Goal: Transaction & Acquisition: Purchase product/service

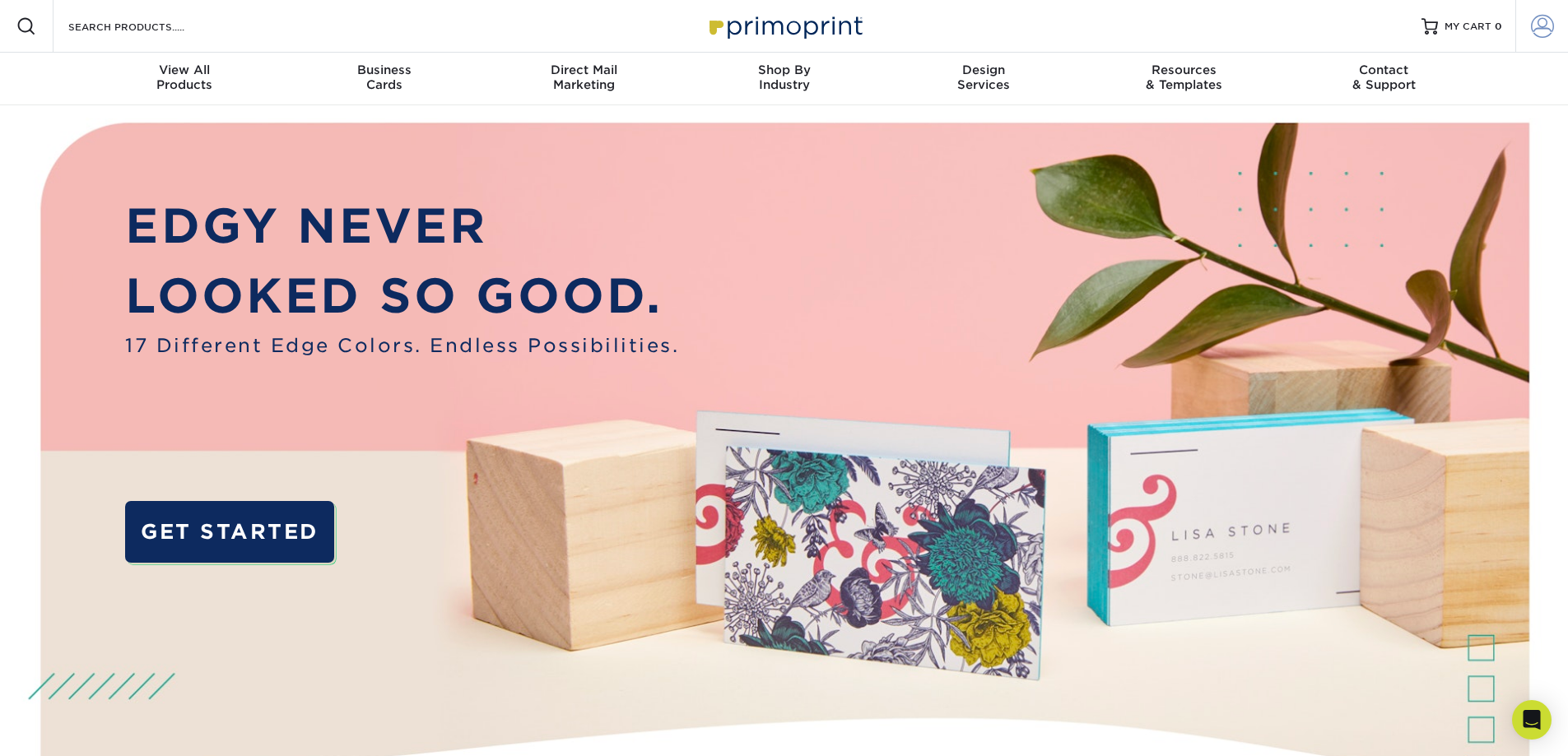
click at [1551, 30] on span at bounding box center [1543, 27] width 23 height 23
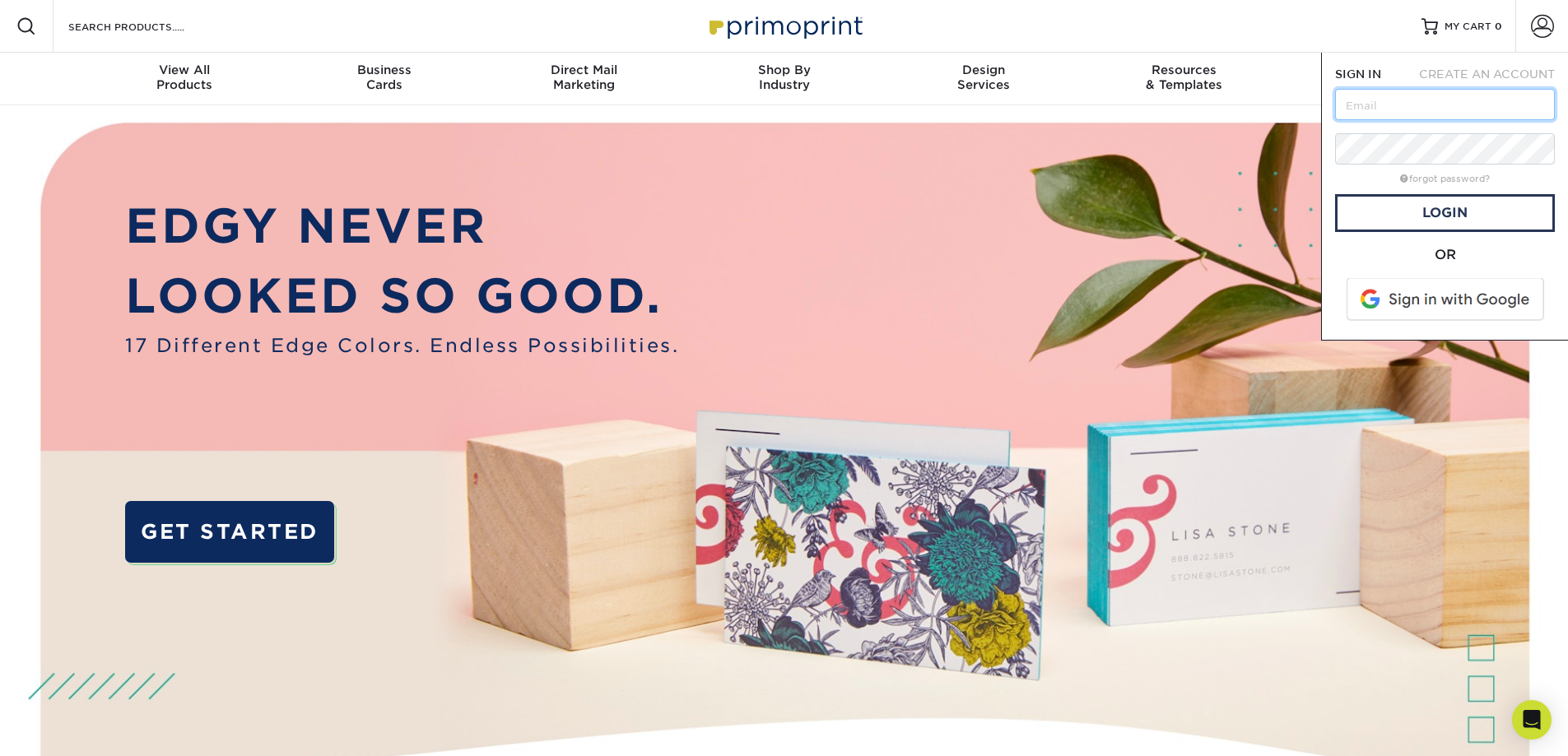
click at [1490, 109] on input "text" at bounding box center [1444, 104] width 220 height 31
click at [1482, 101] on input "text" at bounding box center [1444, 104] width 220 height 31
click at [1393, 104] on input "text" at bounding box center [1444, 104] width 220 height 31
paste input "Randmarketing@randcc.com"
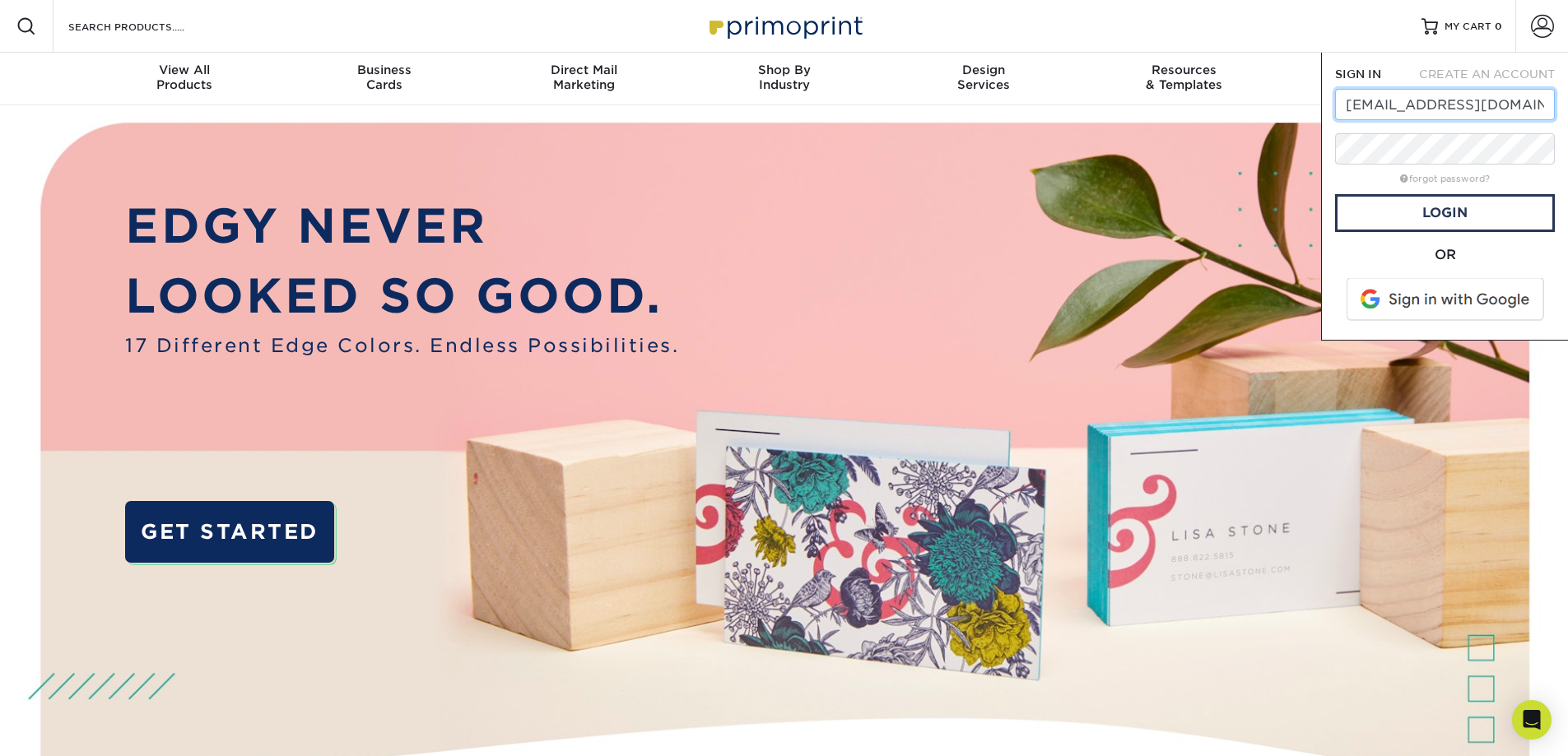
scroll to position [0, 1]
type input "[EMAIL_ADDRESS][DOMAIN_NAME]"
click at [1431, 204] on link "Login" at bounding box center [1444, 212] width 220 height 38
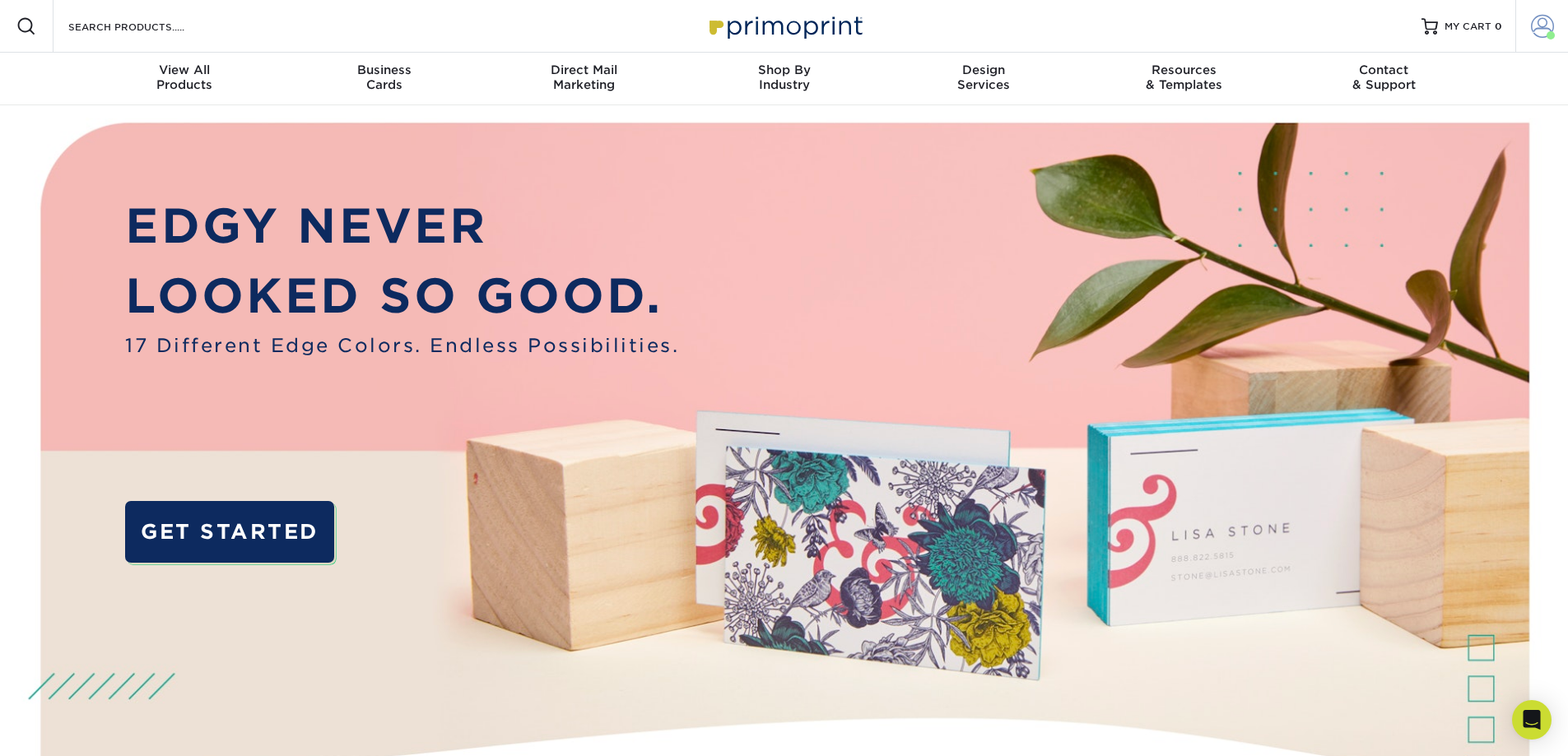
click at [1542, 29] on span at bounding box center [1543, 27] width 23 height 23
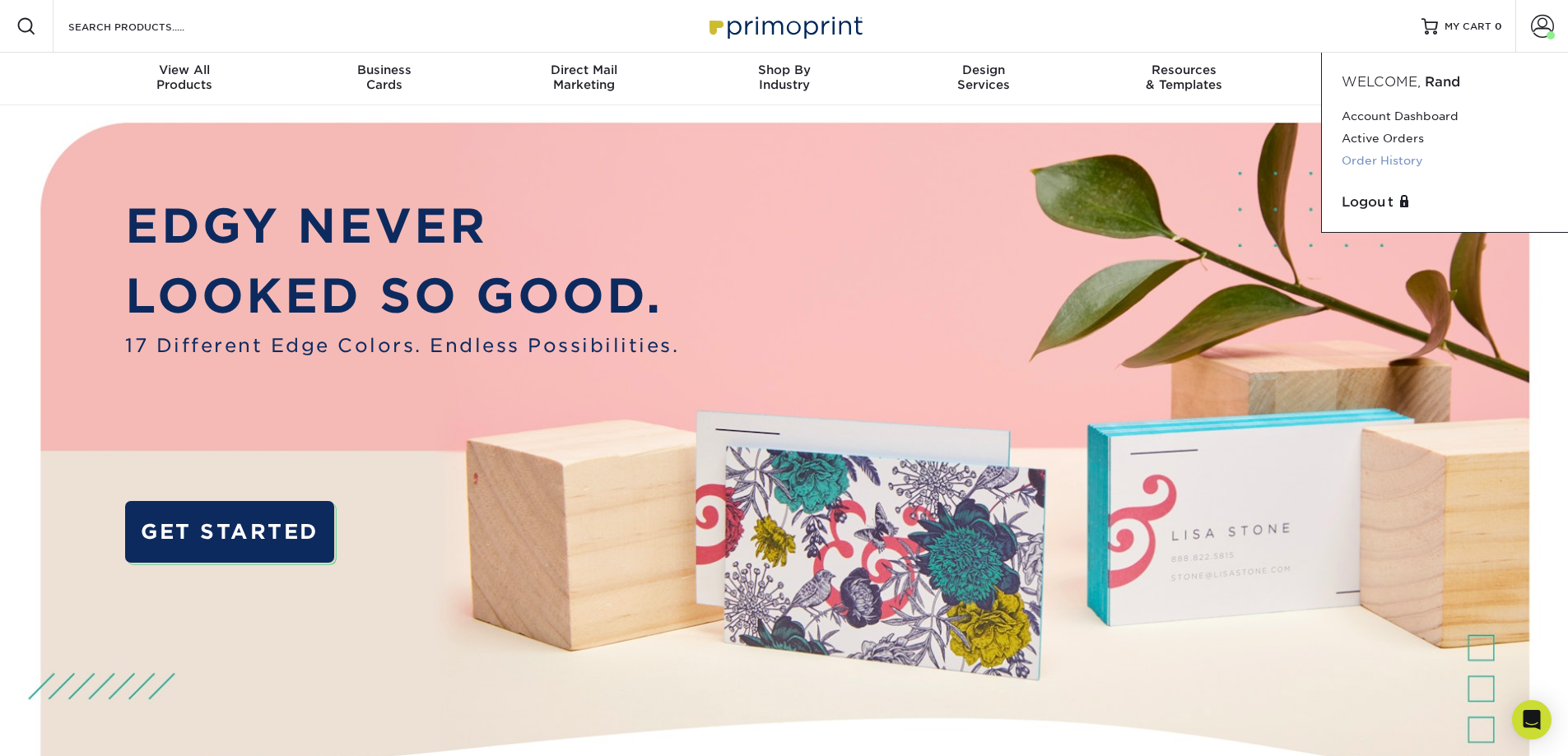
click at [1360, 153] on link "Order History" at bounding box center [1444, 160] width 206 height 23
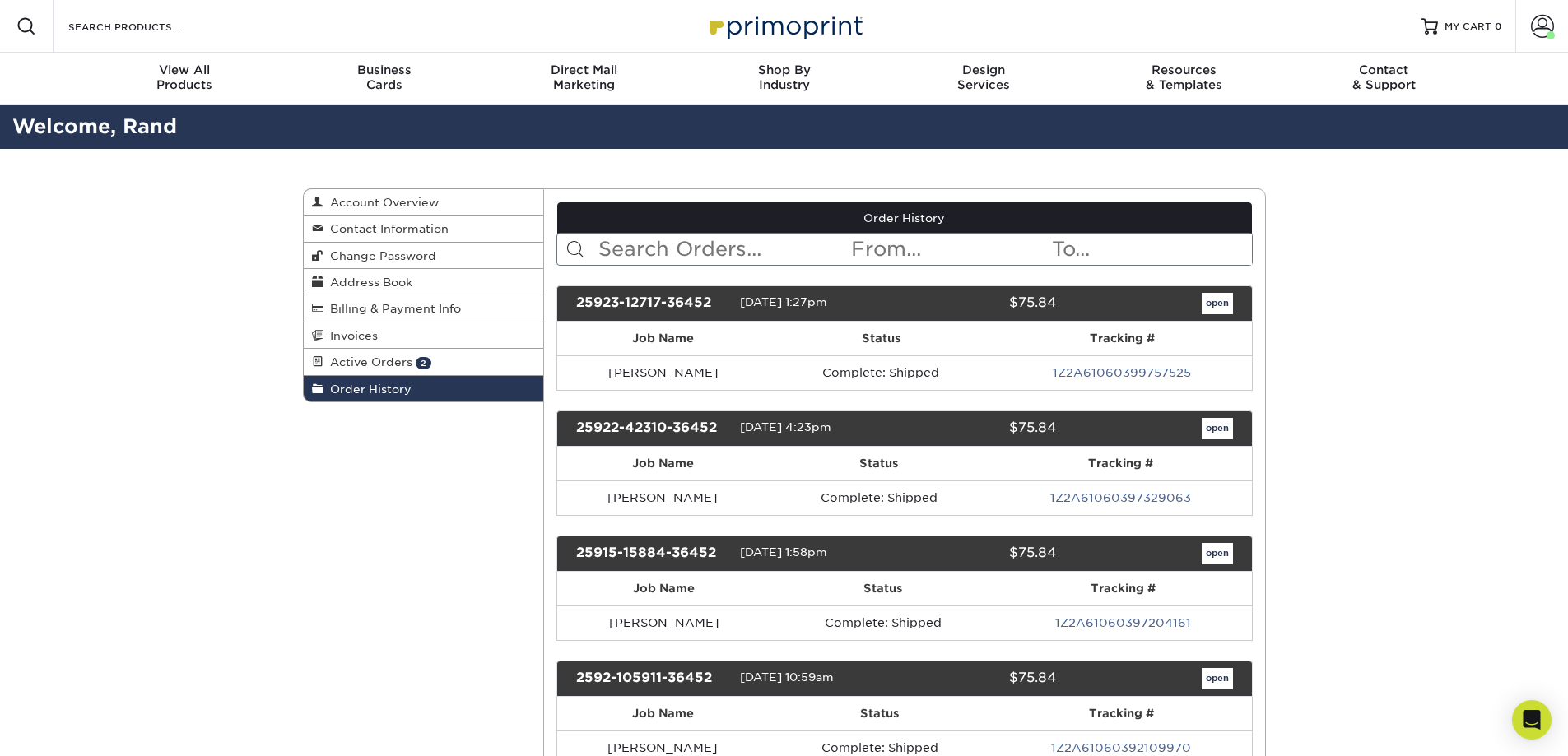
click at [734, 250] on input "text" at bounding box center [723, 249] width 252 height 31
type input "envelope"
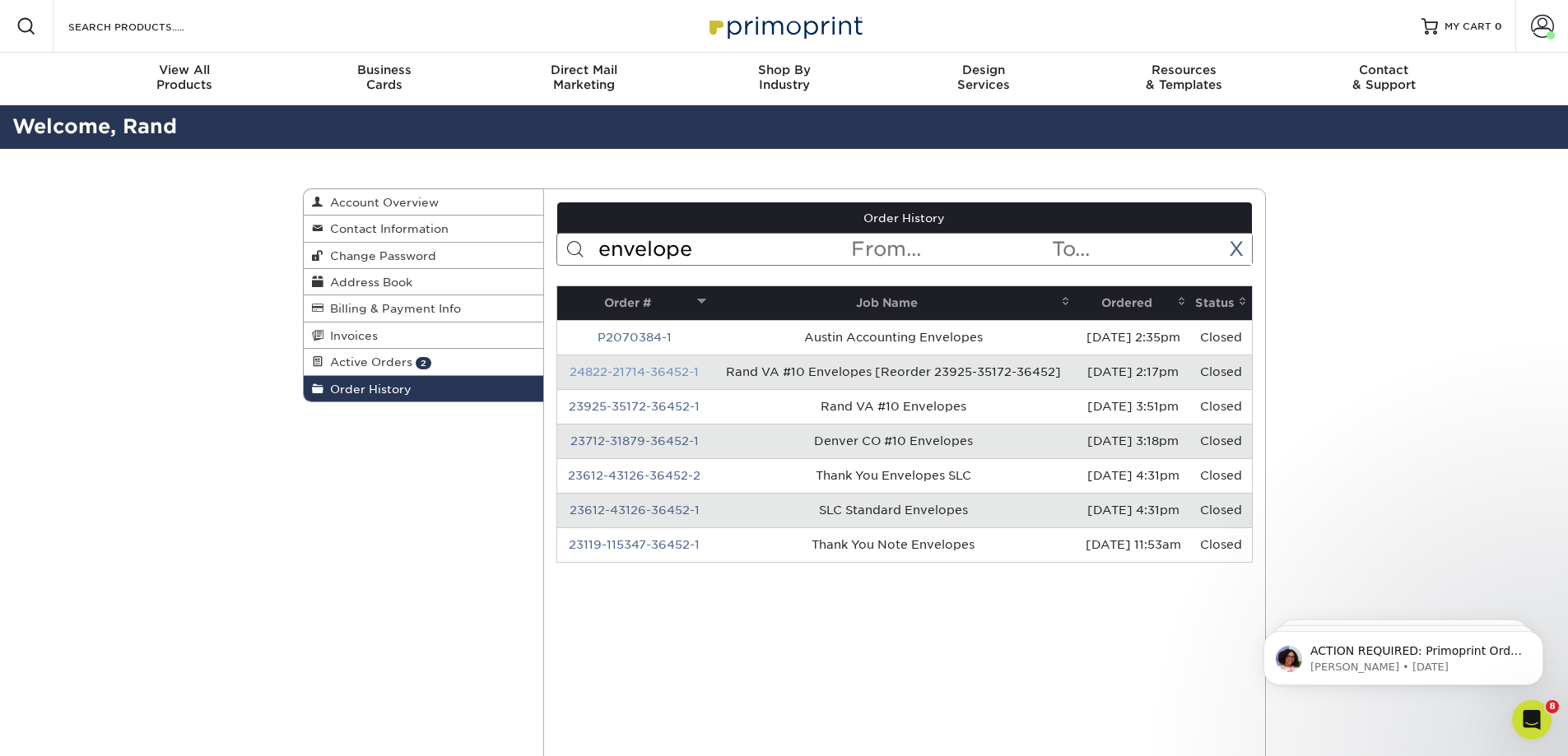
click at [620, 368] on link "24822-21714-36452-1" at bounding box center [634, 372] width 130 height 13
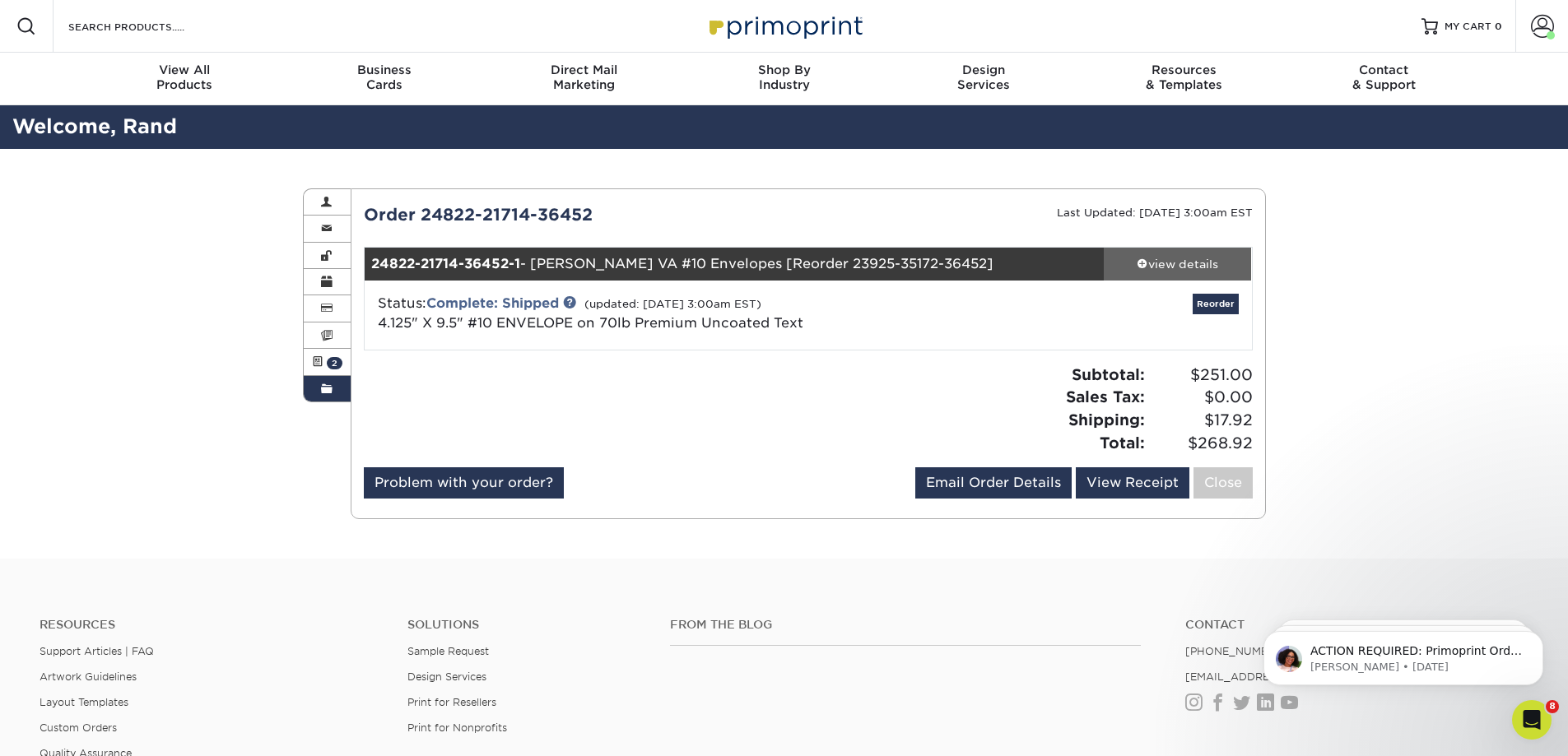
click at [1200, 277] on link "view details" at bounding box center [1178, 263] width 148 height 33
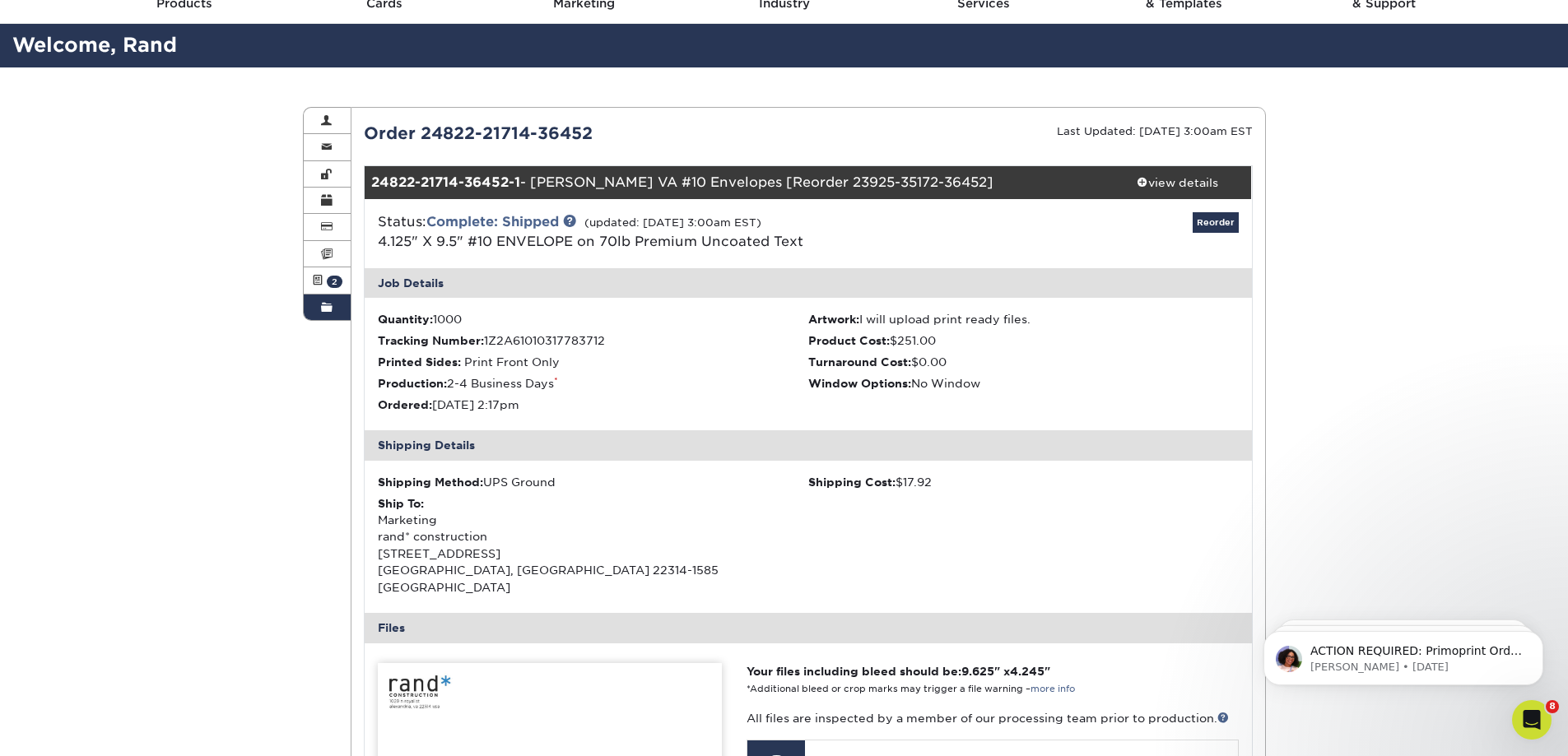
scroll to position [82, 0]
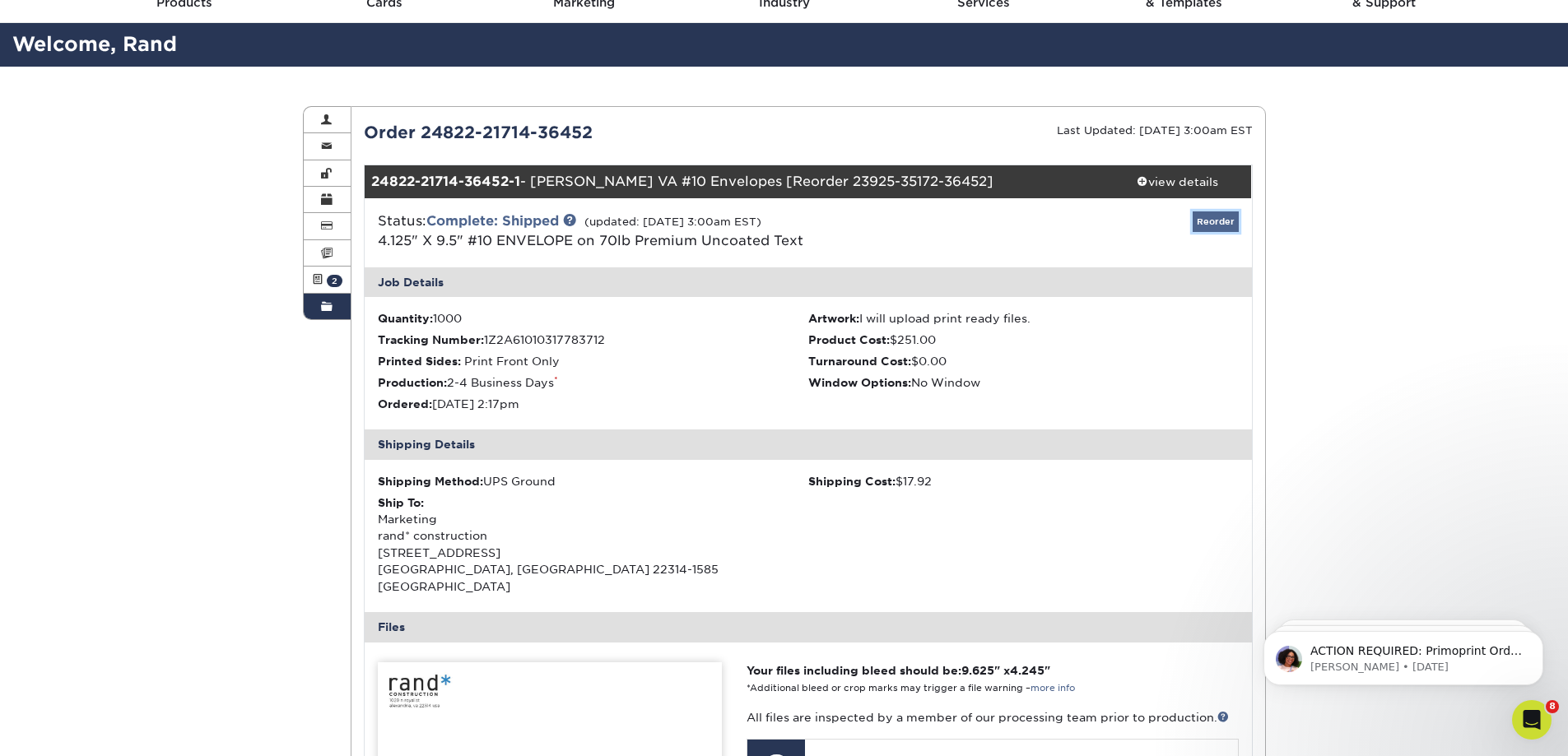
click at [1201, 228] on link "Reorder" at bounding box center [1215, 221] width 46 height 21
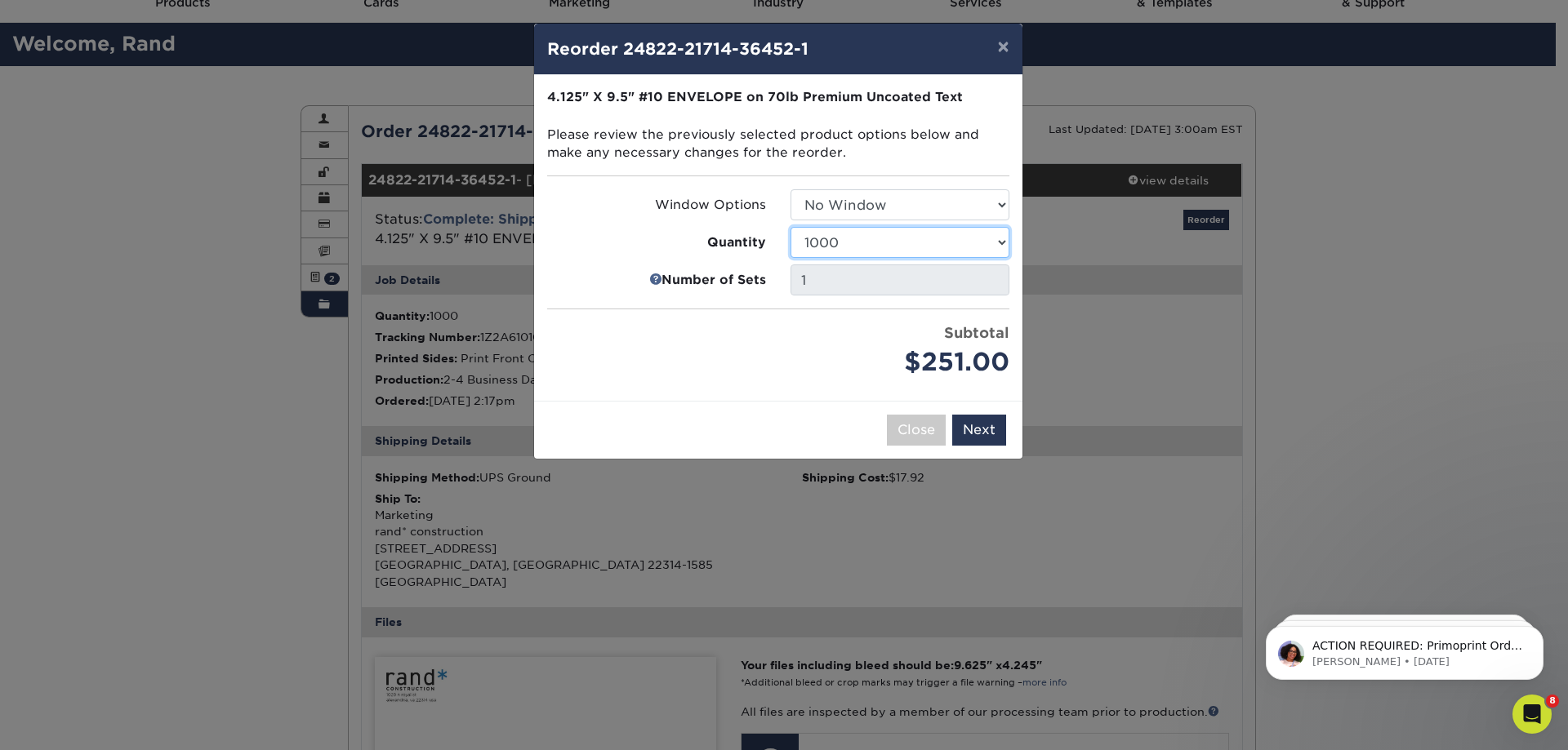
click at [862, 249] on select "250 500 1000 2500 5000 10000 15000 20000 25000" at bounding box center [900, 242] width 219 height 31
click at [790, 227] on select "250 500 1000 2500 5000 10000 15000 20000 25000" at bounding box center [900, 242] width 219 height 31
click at [930, 227] on select "250 500 1000 2500 5000 10000 15000 20000 25000" at bounding box center [900, 242] width 219 height 31
click at [790, 227] on select "250 500 1000 2500 5000 10000 15000 20000 25000" at bounding box center [900, 242] width 219 height 31
click at [921, 248] on select "250 500 1000 2500 5000 10000 15000 20000 25000" at bounding box center [900, 242] width 219 height 31
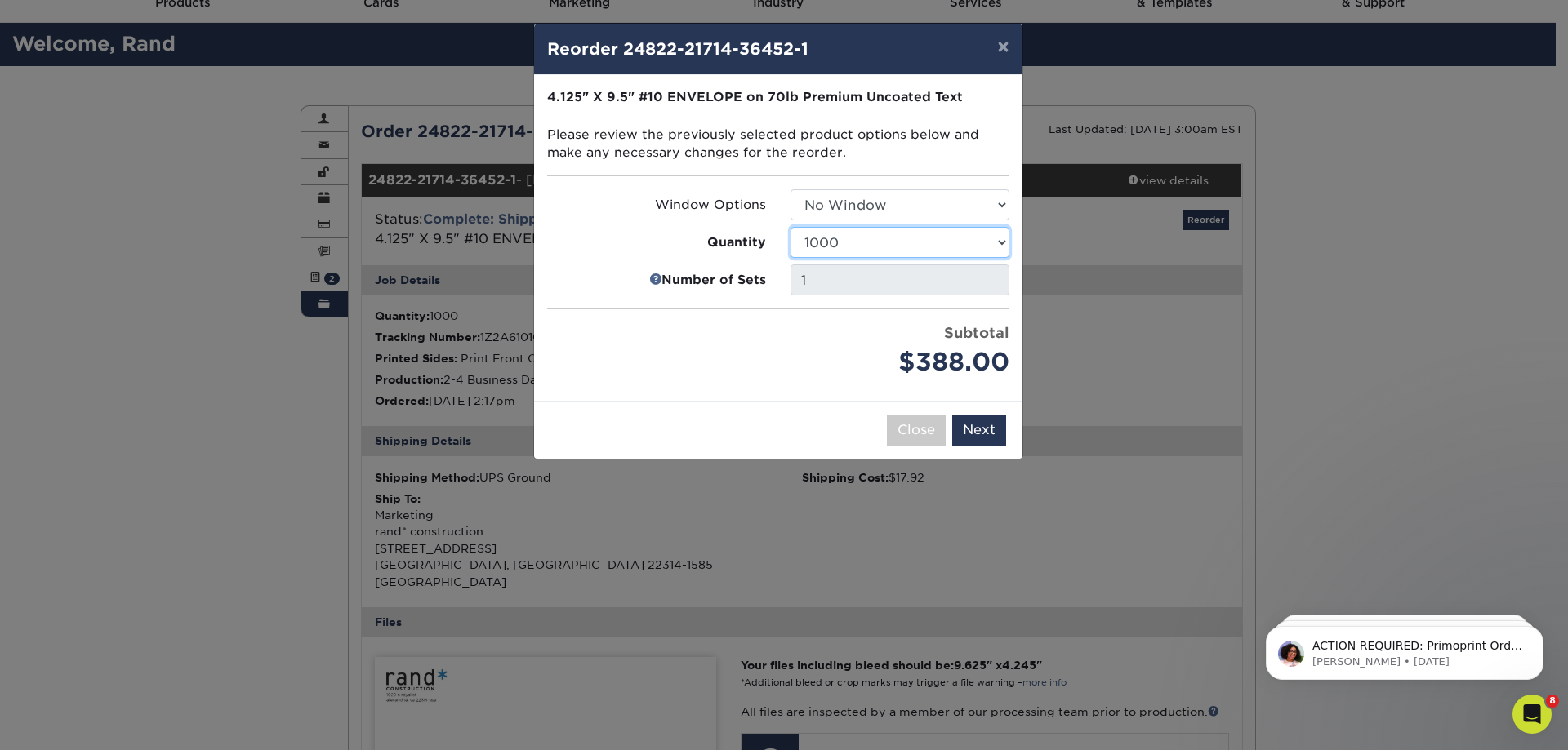
click at [790, 227] on select "250 500 1000 2500 5000 10000 15000 20000 25000" at bounding box center [900, 242] width 219 height 31
click at [938, 248] on select "250 500 1000 2500 5000 10000 15000 20000 25000" at bounding box center [900, 242] width 219 height 31
click at [790, 227] on select "250 500 1000 2500 5000 10000 15000 20000 25000" at bounding box center [900, 242] width 219 height 31
click at [867, 239] on select "250 500 1000 2500 5000 10000 15000 20000 25000" at bounding box center [900, 242] width 219 height 31
click at [790, 227] on select "250 500 1000 2500 5000 10000 15000 20000 25000" at bounding box center [900, 242] width 219 height 31
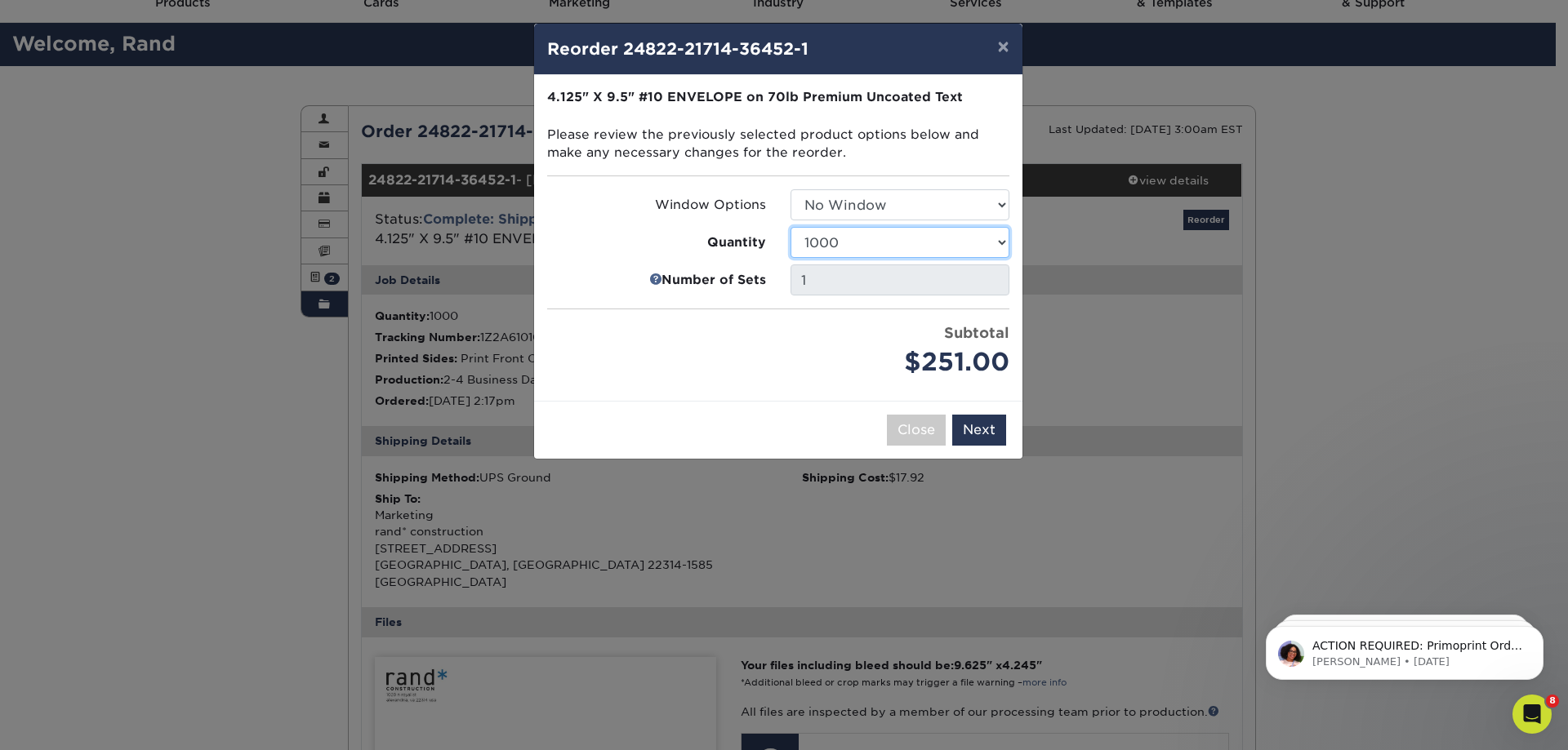
click at [896, 258] on select "250 500 1000 2500 5000 10000 15000 20000 25000" at bounding box center [900, 242] width 219 height 31
click at [790, 227] on select "250 500 1000 2500 5000 10000 15000 20000 25000" at bounding box center [900, 242] width 219 height 31
click at [904, 249] on select "250 500 1000 2500 5000 10000 15000 20000 25000" at bounding box center [900, 242] width 219 height 31
click at [790, 227] on select "250 500 1000 2500 5000 10000 15000 20000 25000" at bounding box center [900, 242] width 219 height 31
click at [900, 249] on select "250 500 1000 2500 5000 10000 15000 20000 25000" at bounding box center [900, 242] width 219 height 31
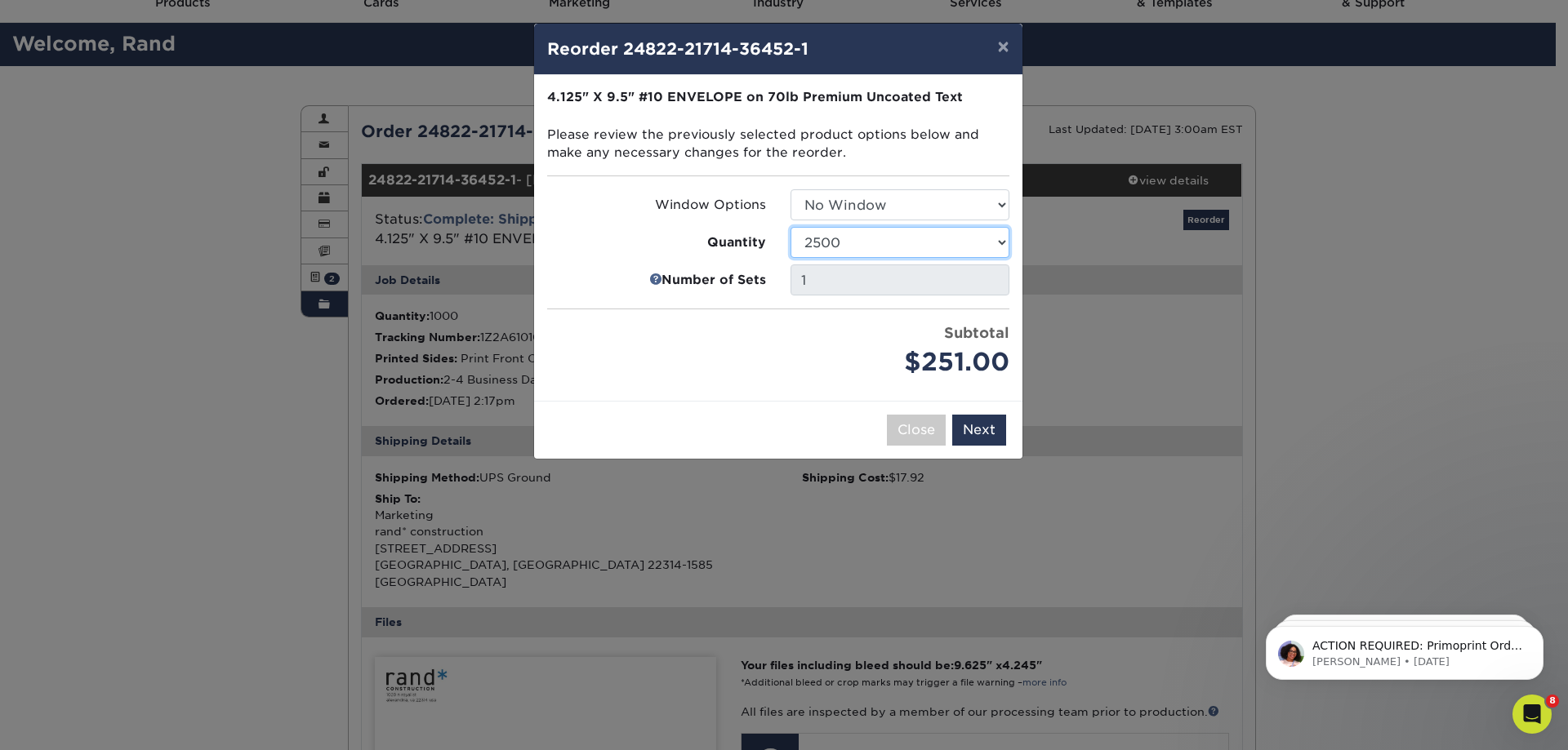
click at [790, 227] on select "250 500 1000 2500 5000 10000 15000 20000 25000" at bounding box center [900, 242] width 219 height 31
click at [839, 252] on select "250 500 1000 2500 5000 10000 15000 20000 25000" at bounding box center [900, 242] width 219 height 31
click at [790, 227] on select "250 500 1000 2500 5000 10000 15000 20000 25000" at bounding box center [900, 242] width 219 height 31
click at [824, 244] on select "250 500 1000 2500 5000 10000 15000 20000 25000" at bounding box center [900, 242] width 219 height 31
select select "02d8d163-ee8f-41cc-acce-9863ad0deb38"
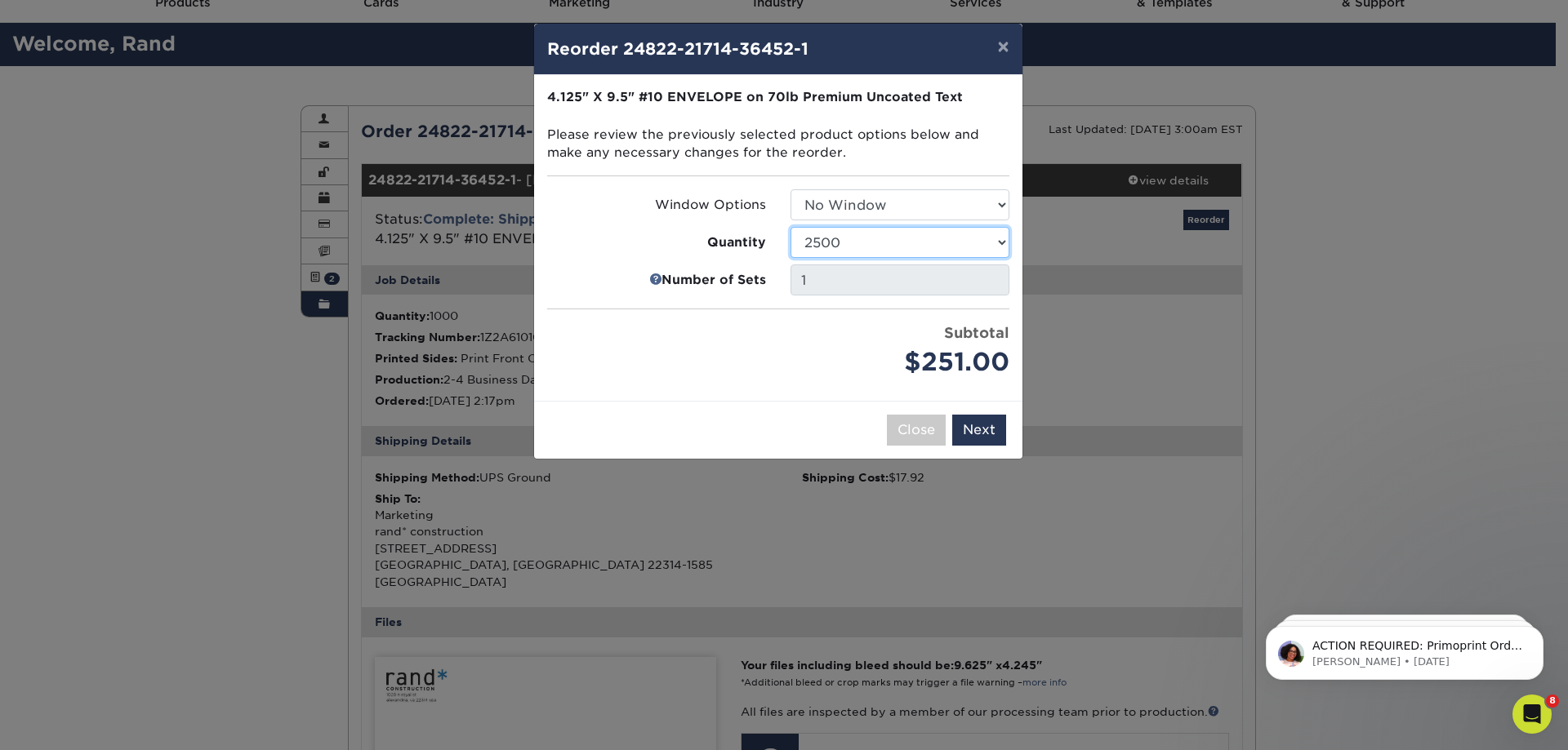
click at [790, 227] on select "250 500 1000 2500 5000 10000 15000 20000 25000" at bounding box center [900, 242] width 219 height 31
click at [976, 414] on button "Next" at bounding box center [978, 429] width 54 height 31
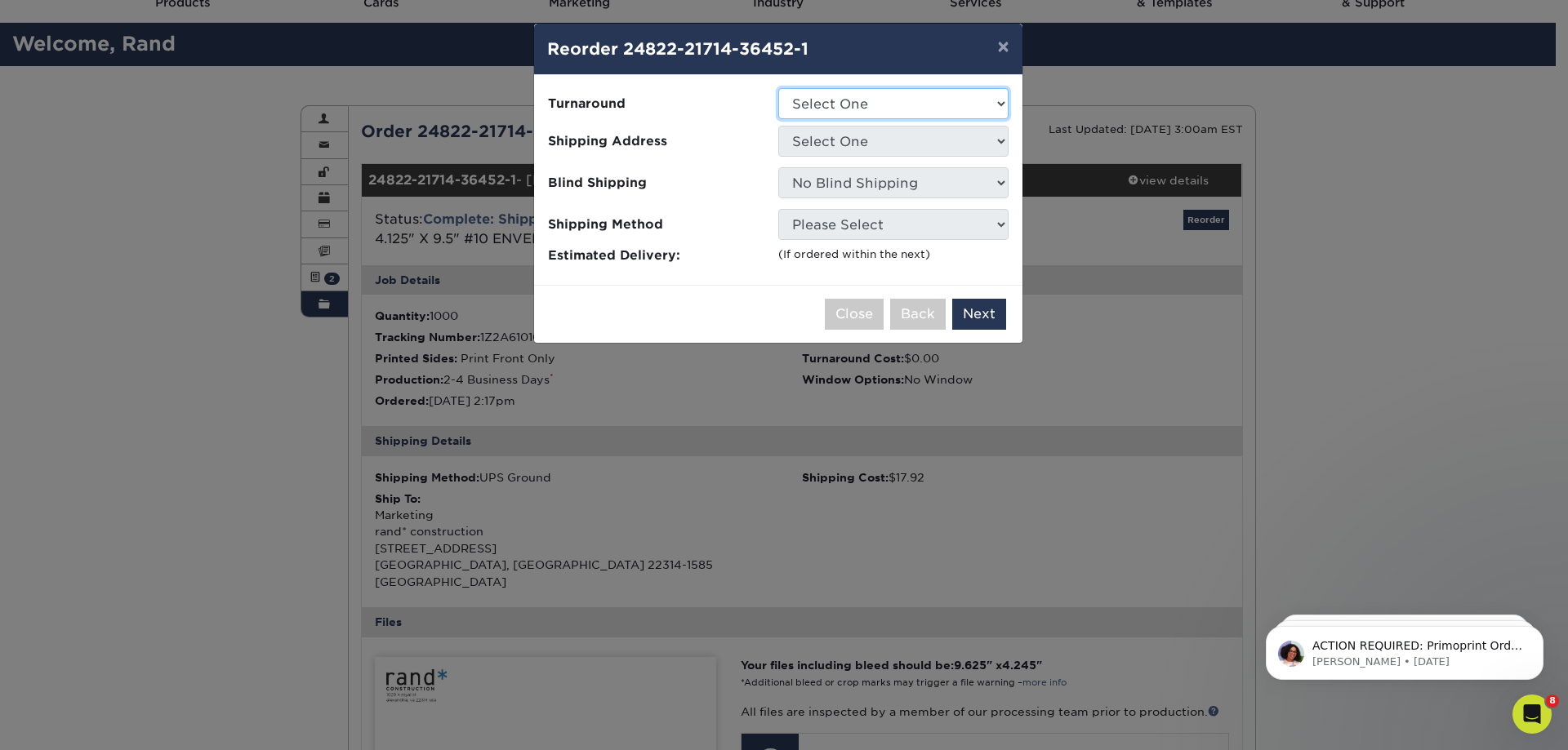
click at [866, 106] on select "Select One 2-4 Business Days" at bounding box center [893, 103] width 231 height 31
select select "53dd5eed-bec5-4274-a38c-e28ac0dd51ec"
click at [778, 88] on select "Select One 2-4 Business Days" at bounding box center [893, 103] width 231 height 31
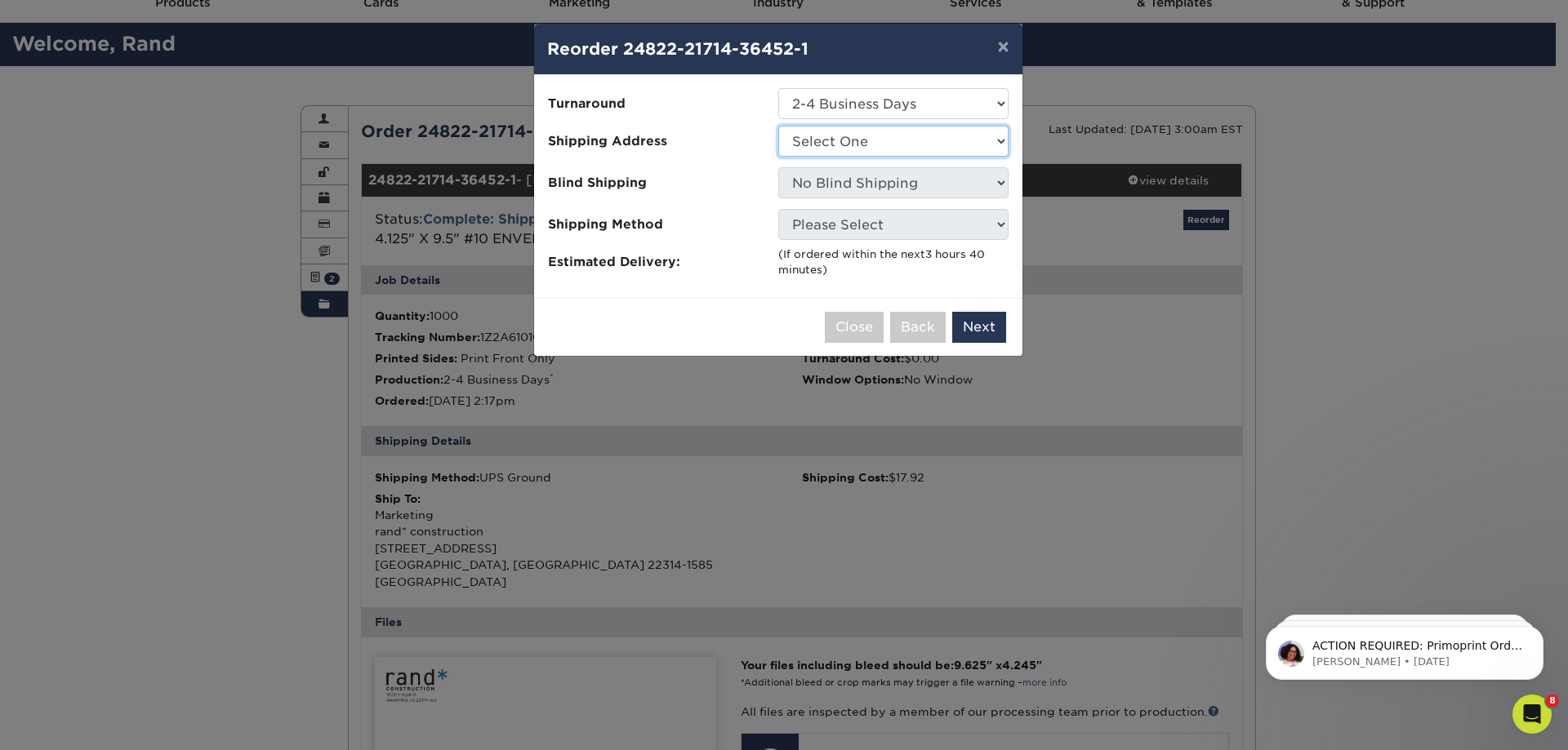
click at [887, 153] on select "Select One Atlanta Office [GEOGRAPHIC_DATA] Office [GEOGRAPHIC_DATA] Office [GE…" at bounding box center [893, 141] width 231 height 31
select select "192085"
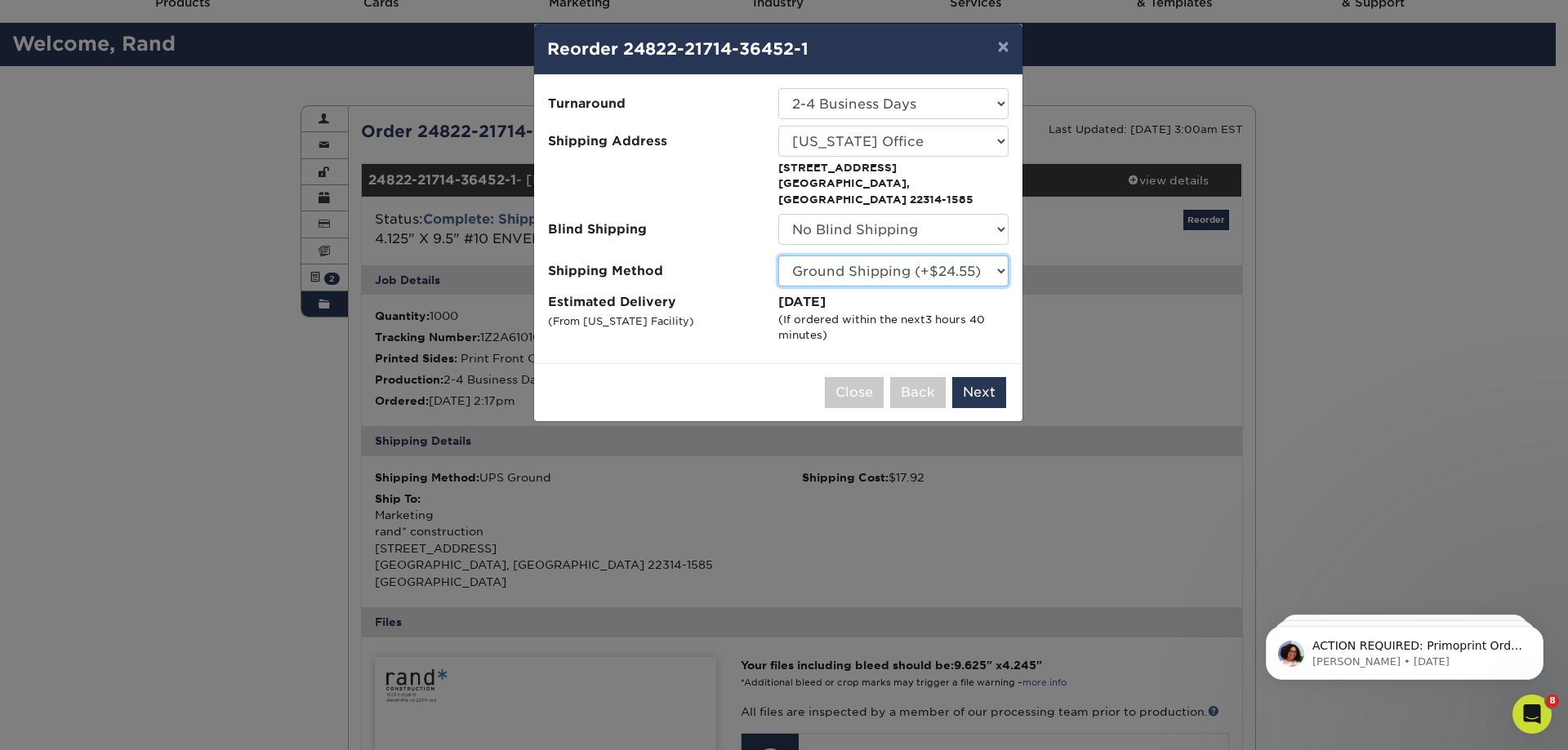
click at [904, 265] on select "Please Select Ground Shipping (+$24.55) 3 Day Shipping Service (+$42.22) 2 Day …" at bounding box center [893, 270] width 231 height 31
click at [778, 255] on select "Please Select Ground Shipping (+$24.55) 3 Day Shipping Service (+$42.22) 2 Day …" at bounding box center [893, 270] width 231 height 31
click at [964, 377] on button "Next" at bounding box center [978, 392] width 54 height 31
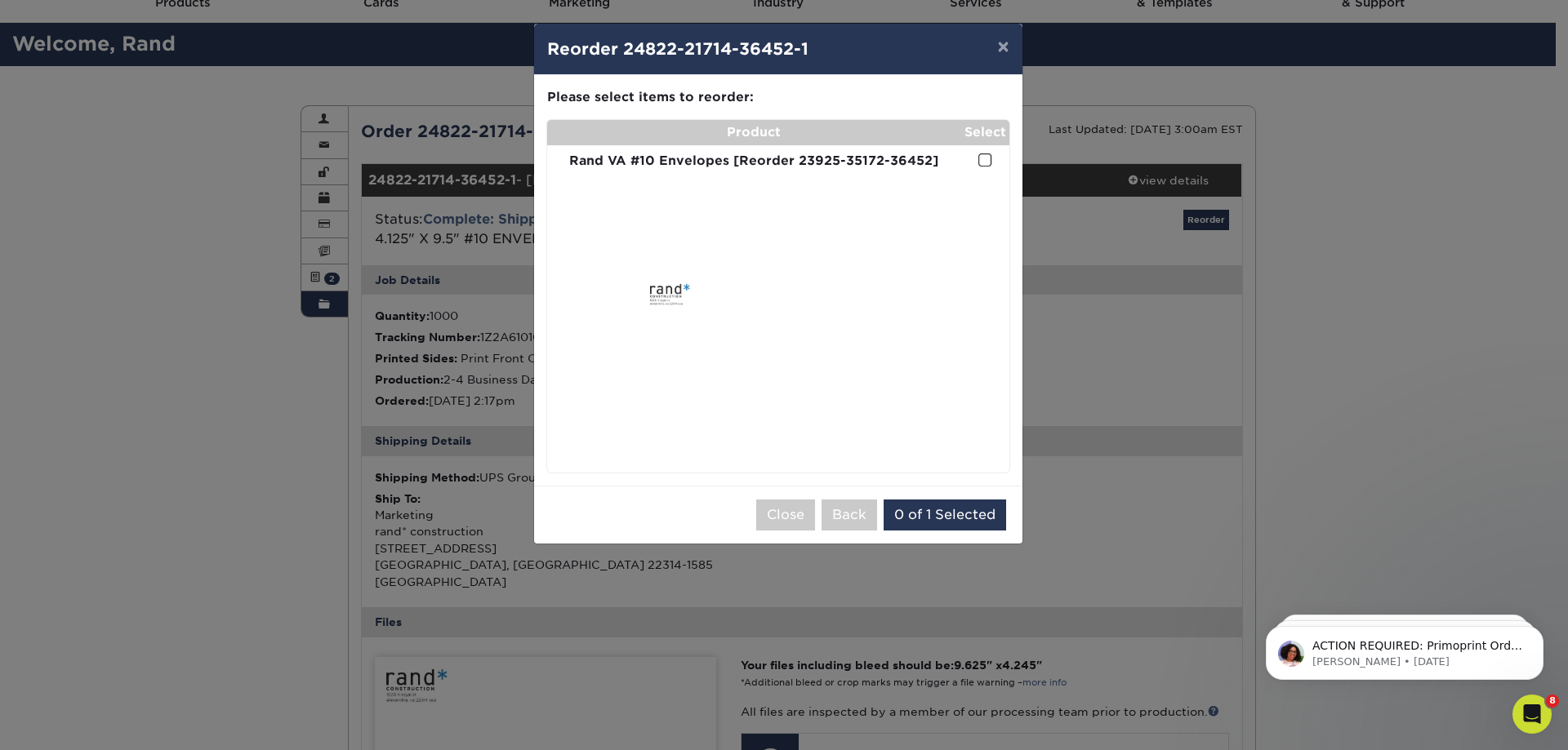
click at [871, 164] on strong "Rand VA #10 Envelopes [Reorder 23925-35172-36452]" at bounding box center [753, 160] width 369 height 16
click at [987, 159] on span at bounding box center [985, 160] width 14 height 16
click at [0, 0] on input "checkbox" at bounding box center [0, 0] width 0 height 0
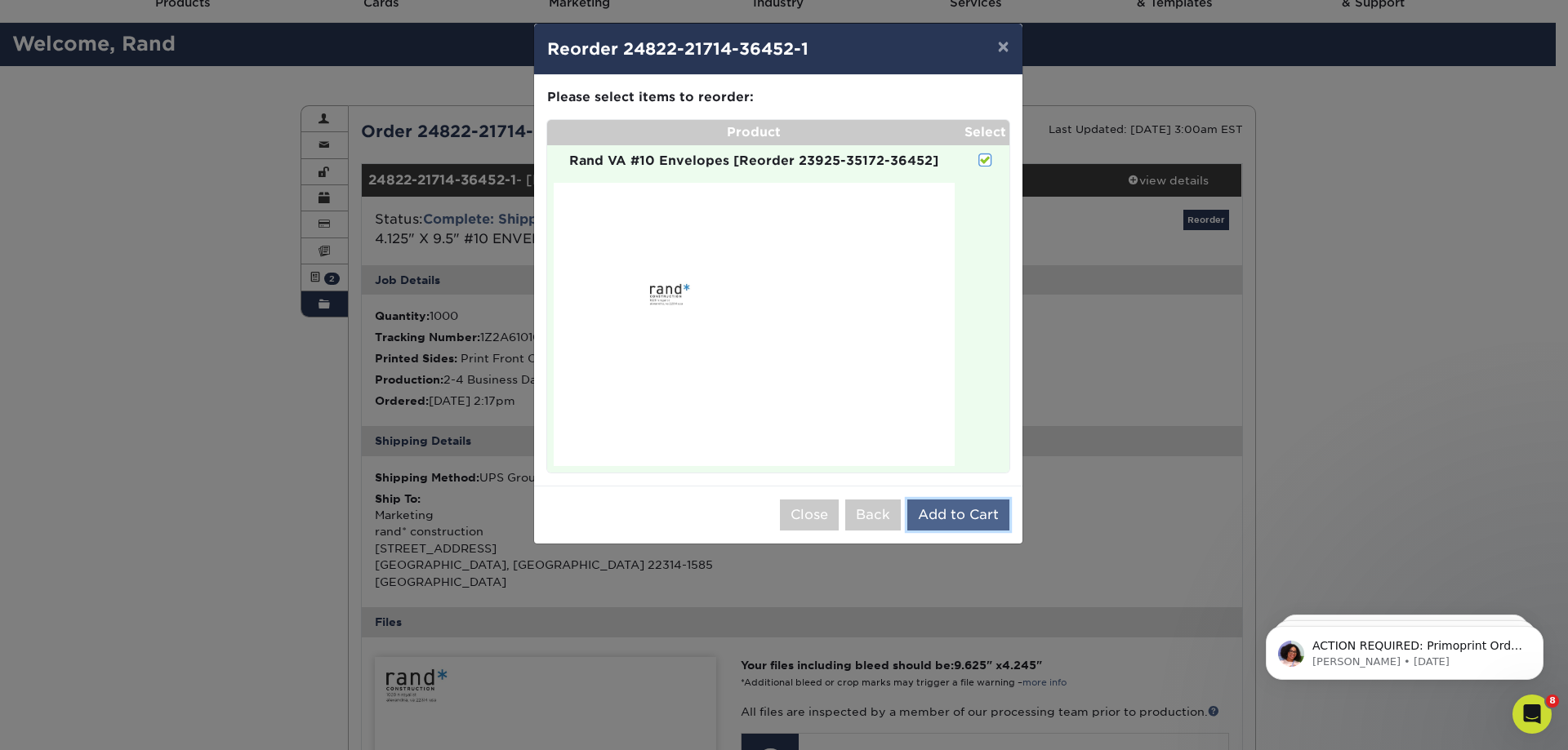
click at [964, 519] on button "Add to Cart" at bounding box center [958, 515] width 102 height 31
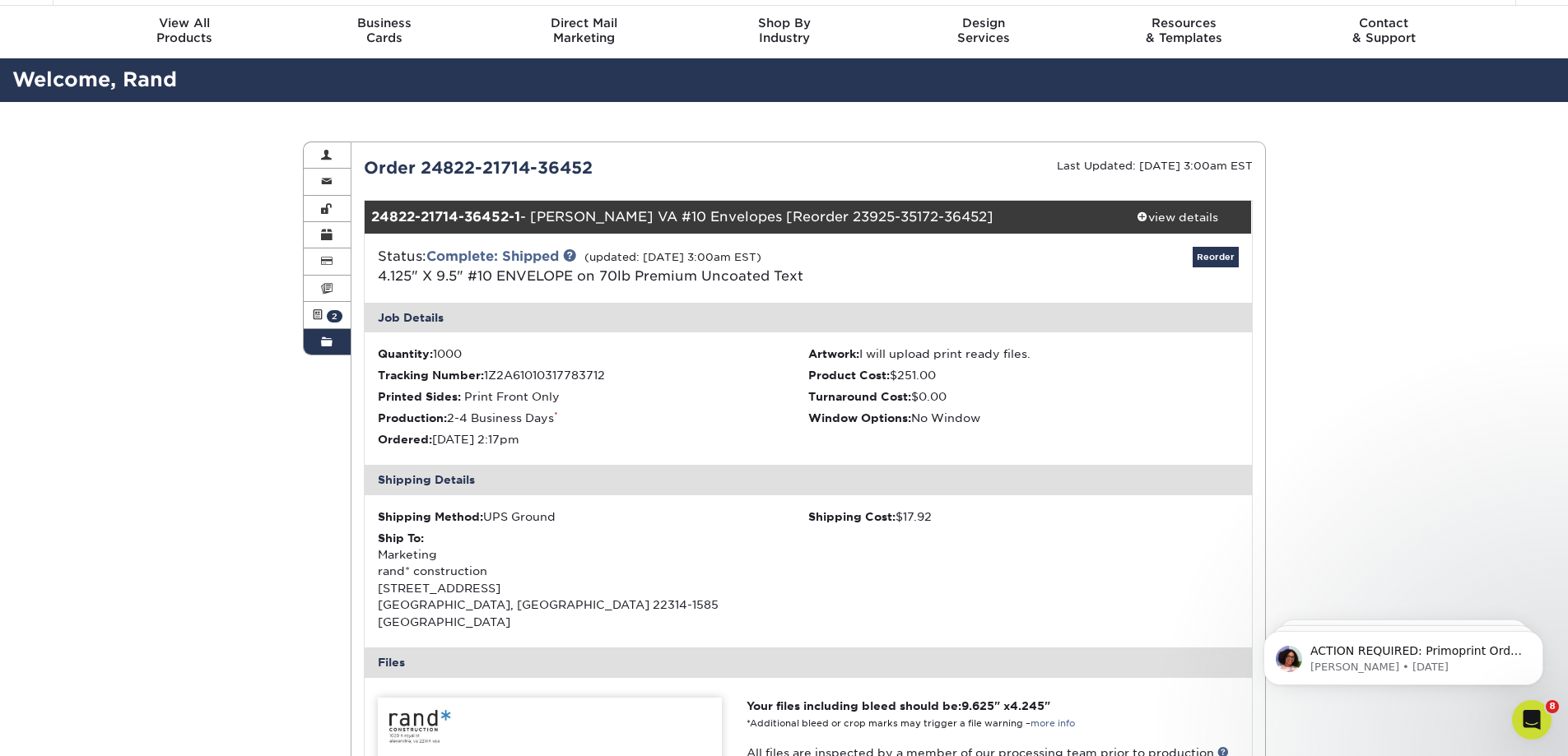
scroll to position [0, 0]
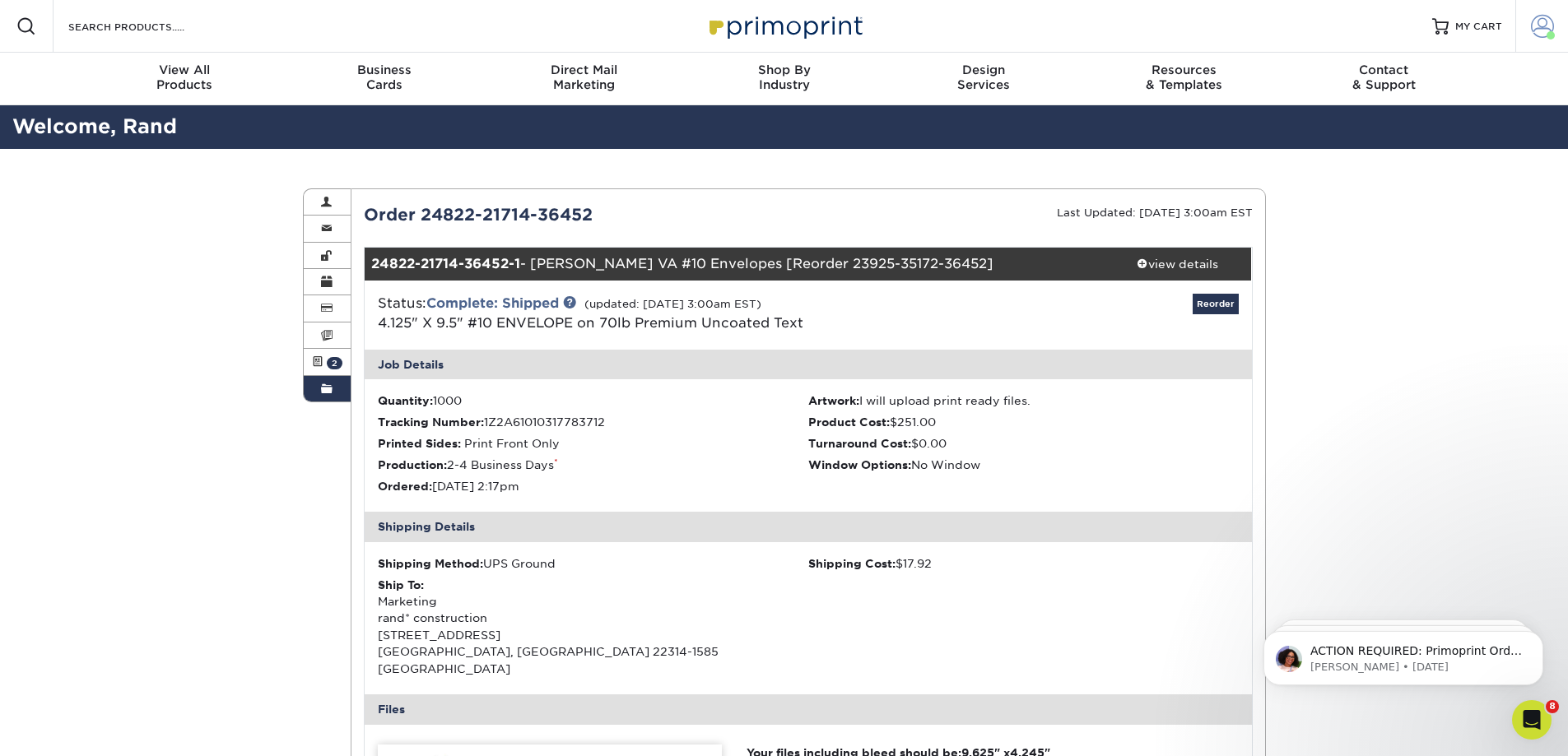
click at [1542, 23] on span at bounding box center [1543, 27] width 23 height 23
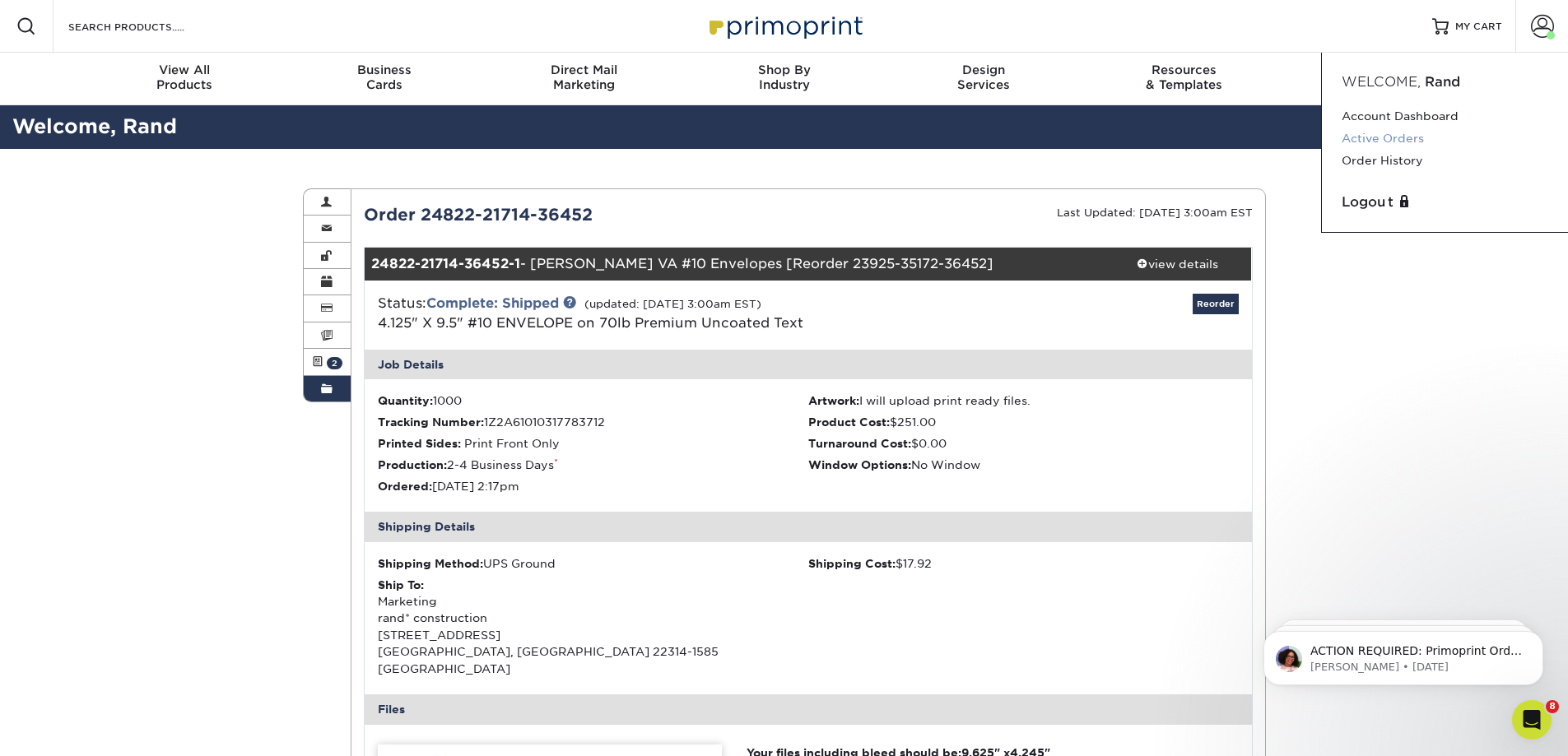
click at [1413, 135] on link "Active Orders" at bounding box center [1444, 139] width 206 height 23
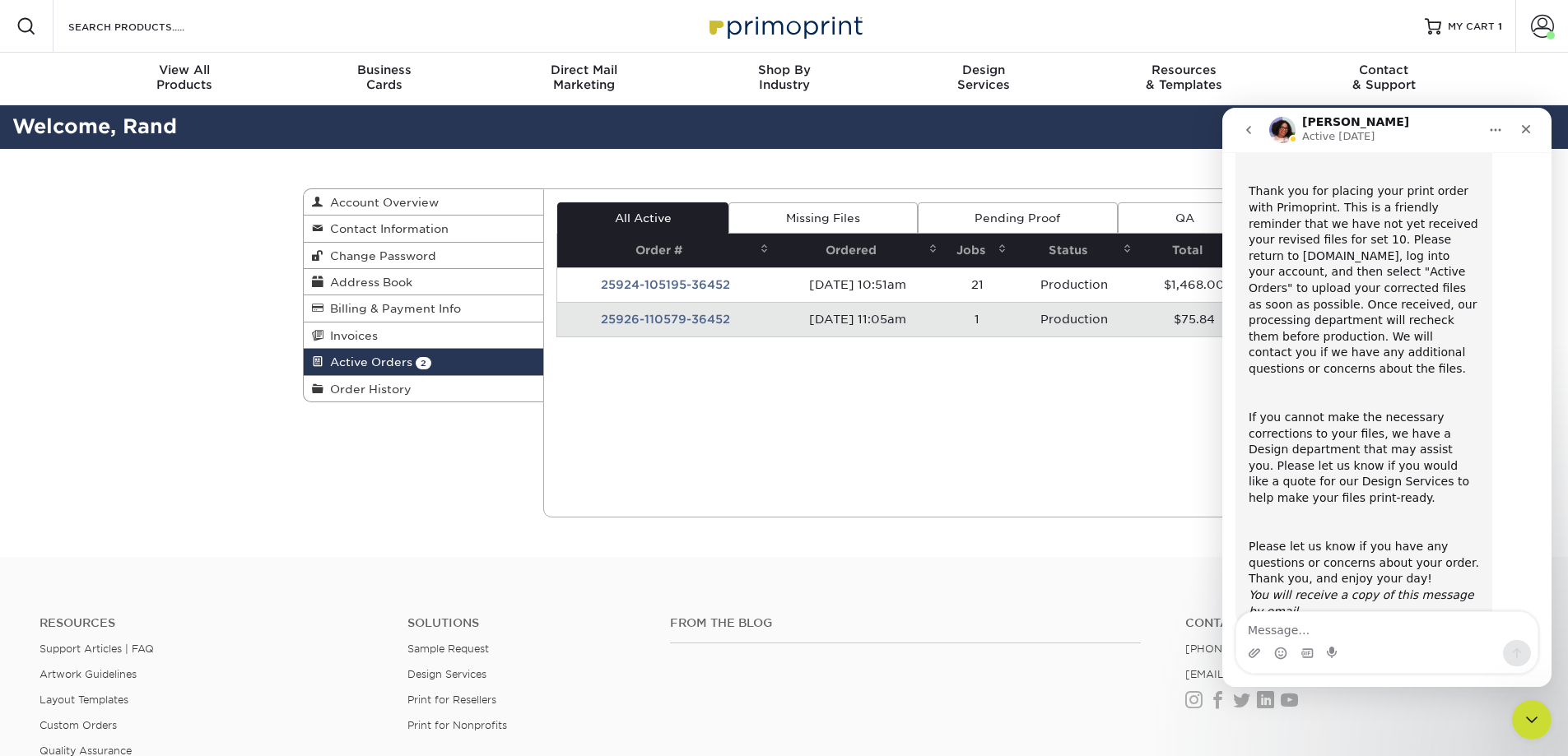
scroll to position [137, 0]
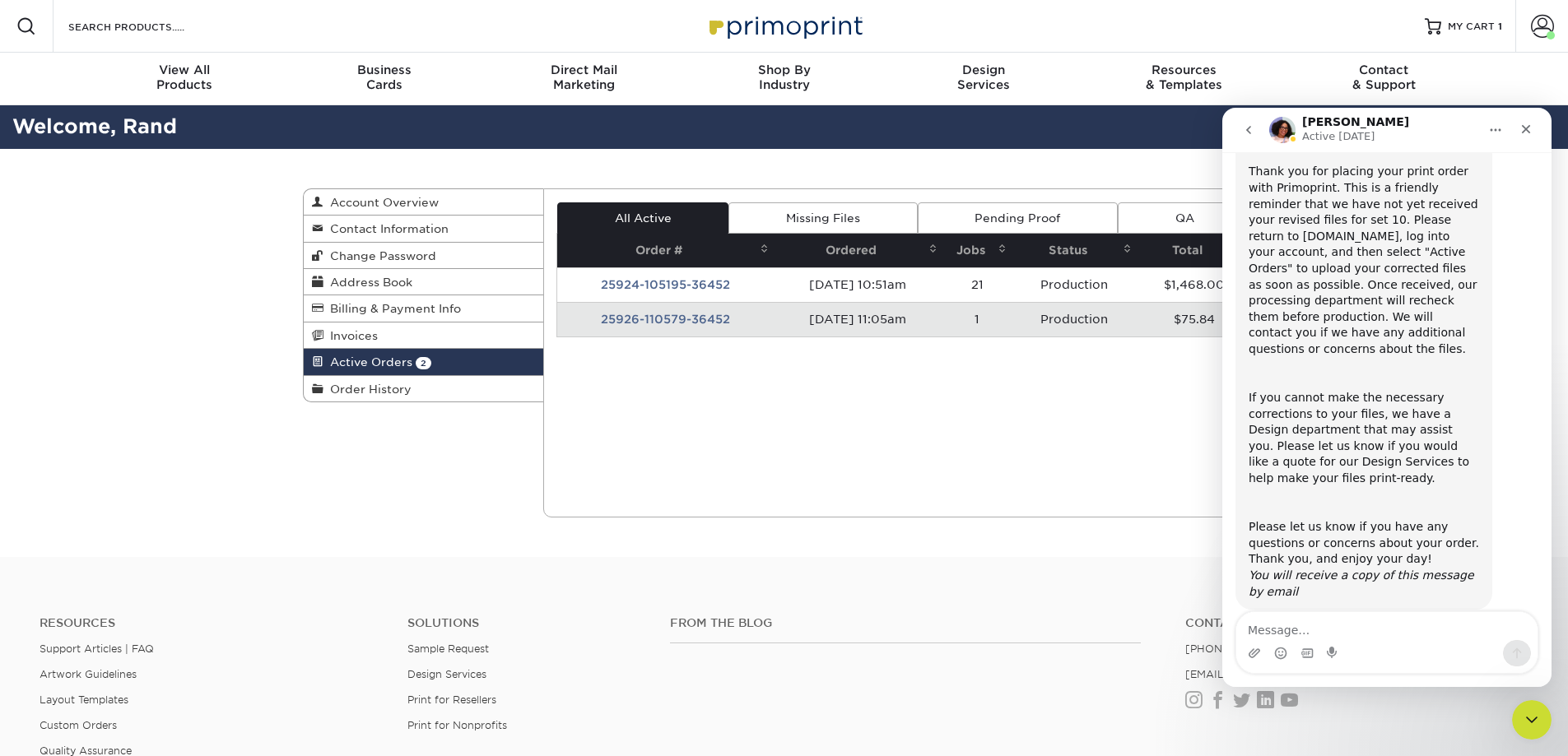
drag, startPoint x: 2589, startPoint y: 753, endPoint x: 1503, endPoint y: 262, distance: 1191.8
click at [1503, 262] on div "ACTION REQUIRED: Primoprint Order 25924-105195-36452-10 Good morning, Thank you…" at bounding box center [1387, 355] width 303 height 581
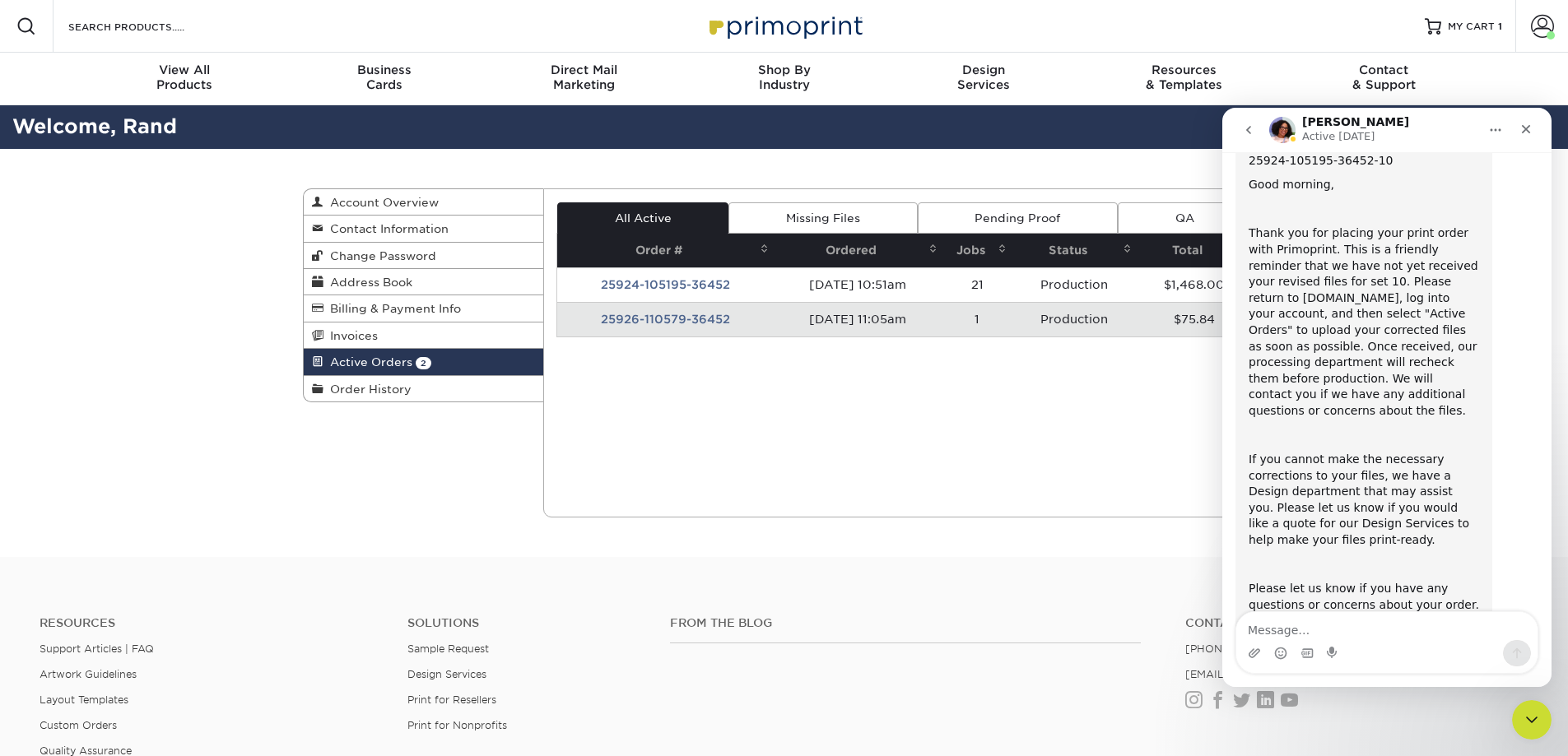
scroll to position [0, 0]
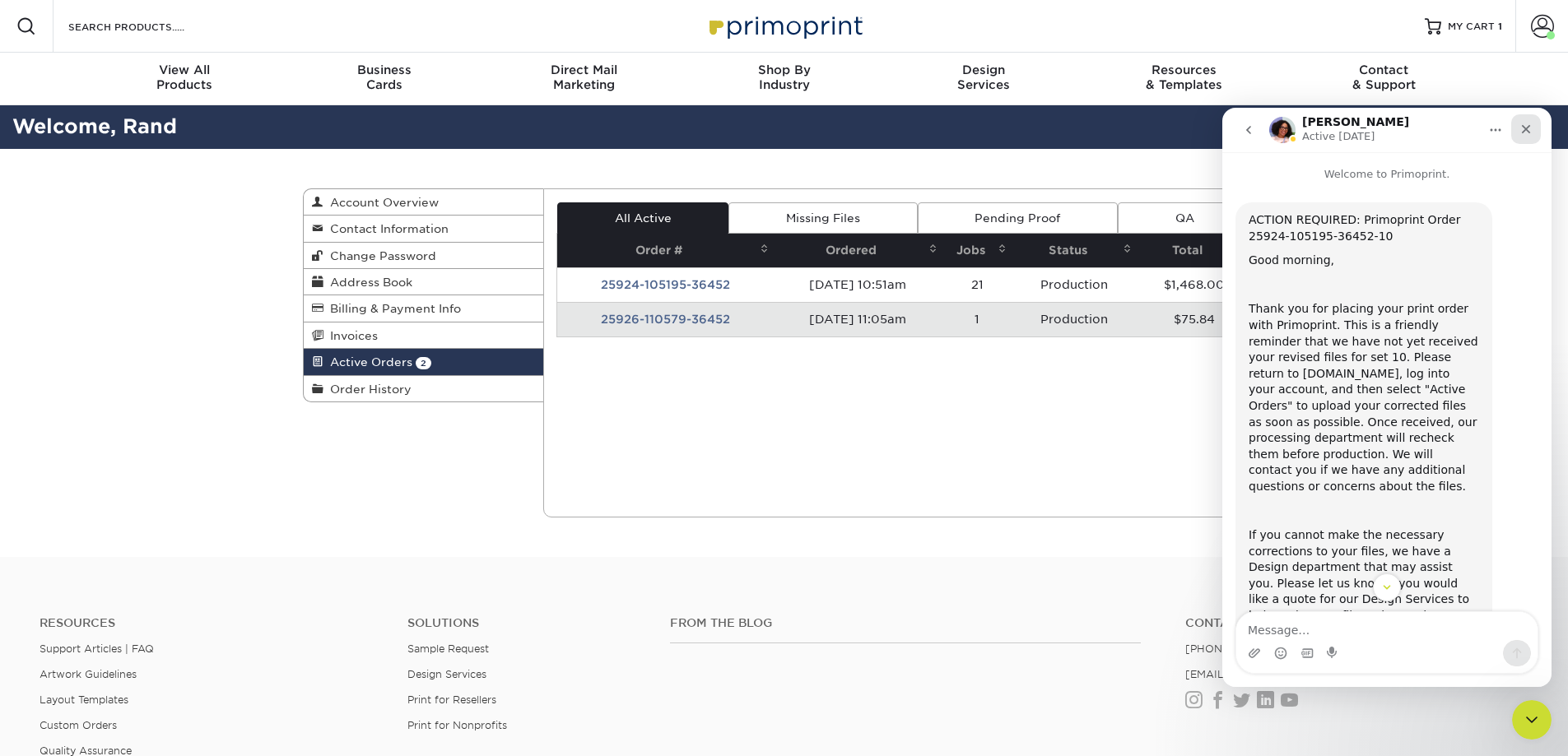
click at [1515, 126] on div "Close" at bounding box center [1525, 129] width 29 height 29
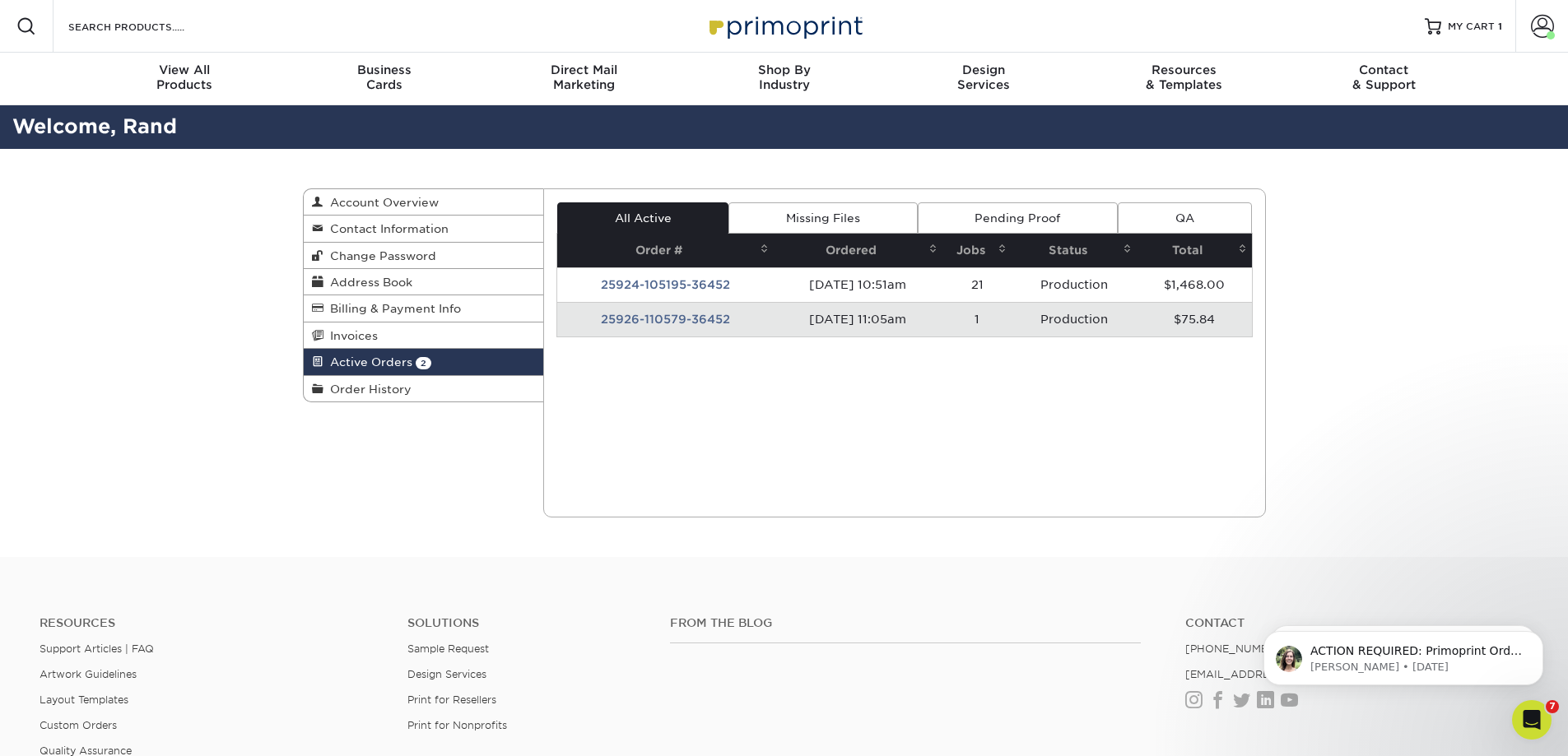
scroll to position [137, 0]
click at [846, 209] on link "Missing Files" at bounding box center [823, 217] width 189 height 31
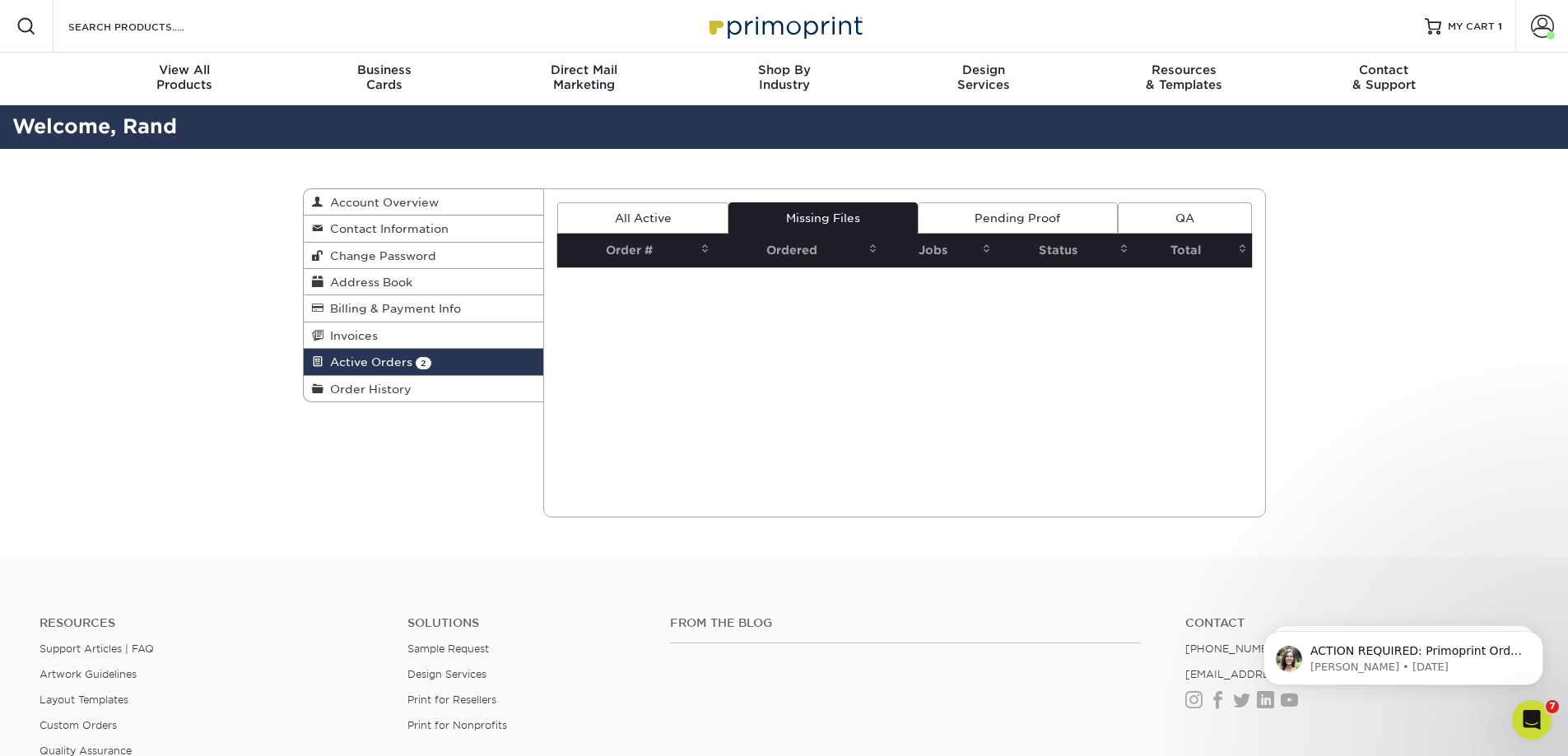
click at [996, 223] on link "Pending Proof" at bounding box center [1017, 217] width 200 height 31
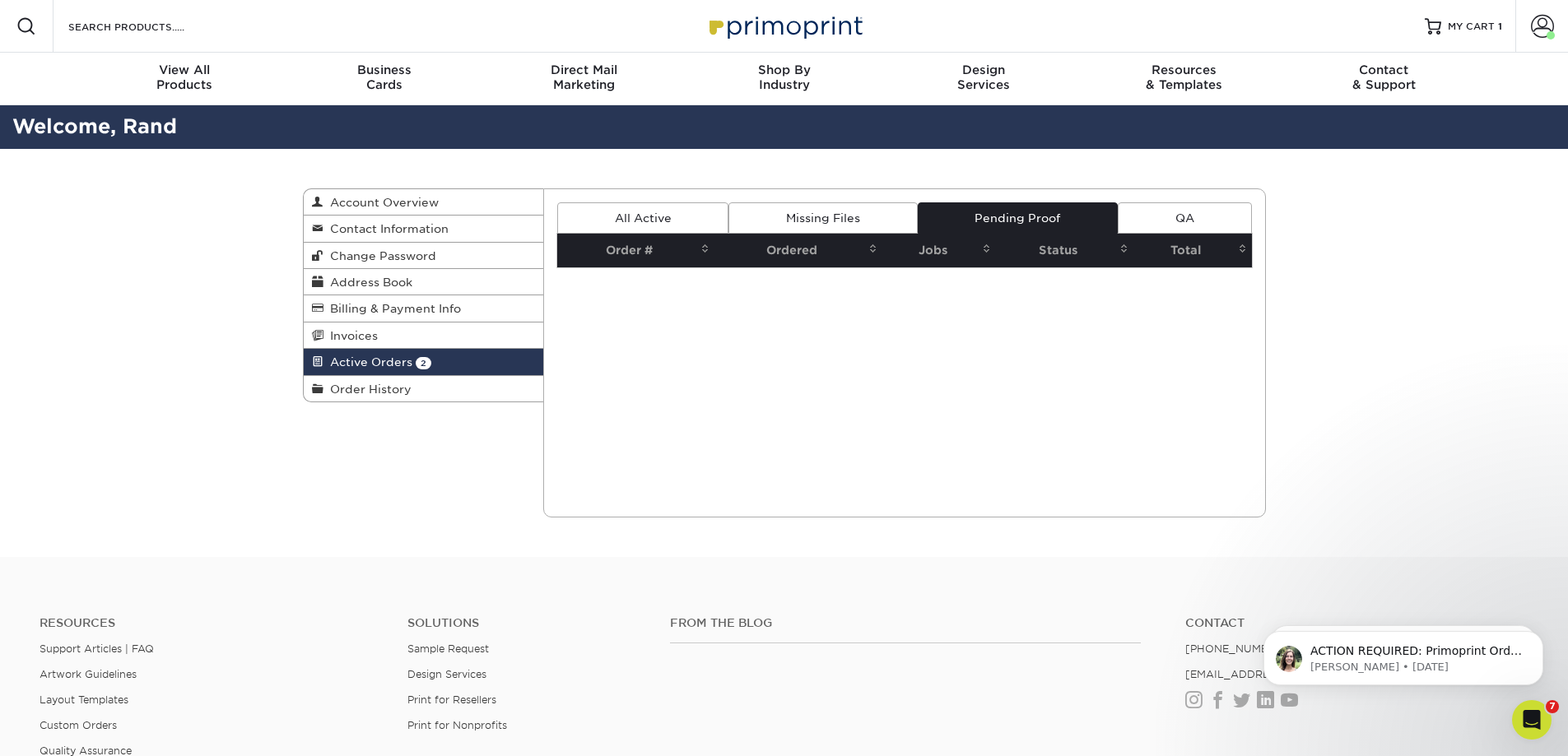
click at [1168, 211] on link "QA" at bounding box center [1184, 217] width 134 height 31
click at [621, 212] on link "All Active" at bounding box center [643, 217] width 171 height 31
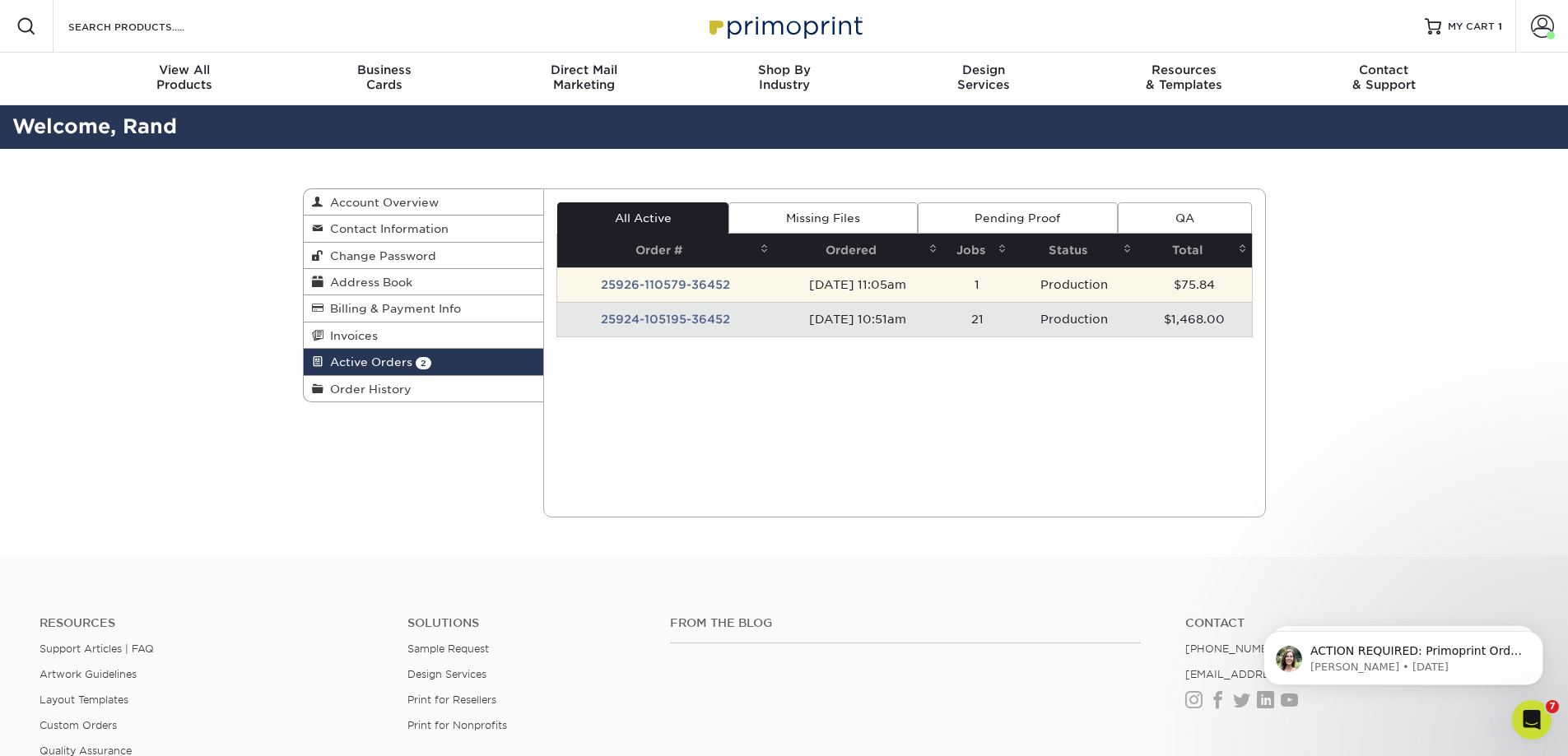
click at [666, 277] on td "25926-110579-36452" at bounding box center [665, 284] width 216 height 34
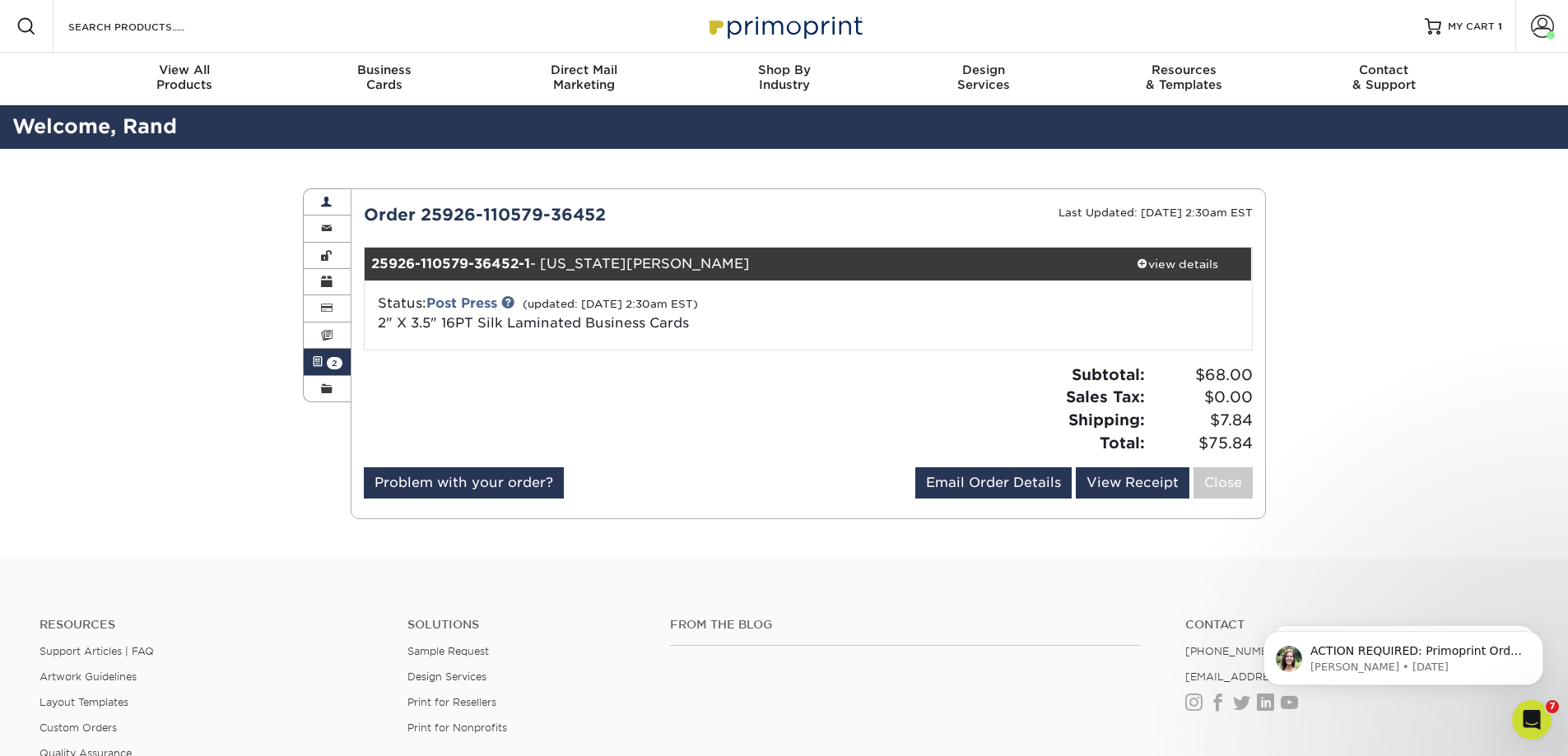
click at [319, 205] on link "Account Overview" at bounding box center [327, 202] width 48 height 27
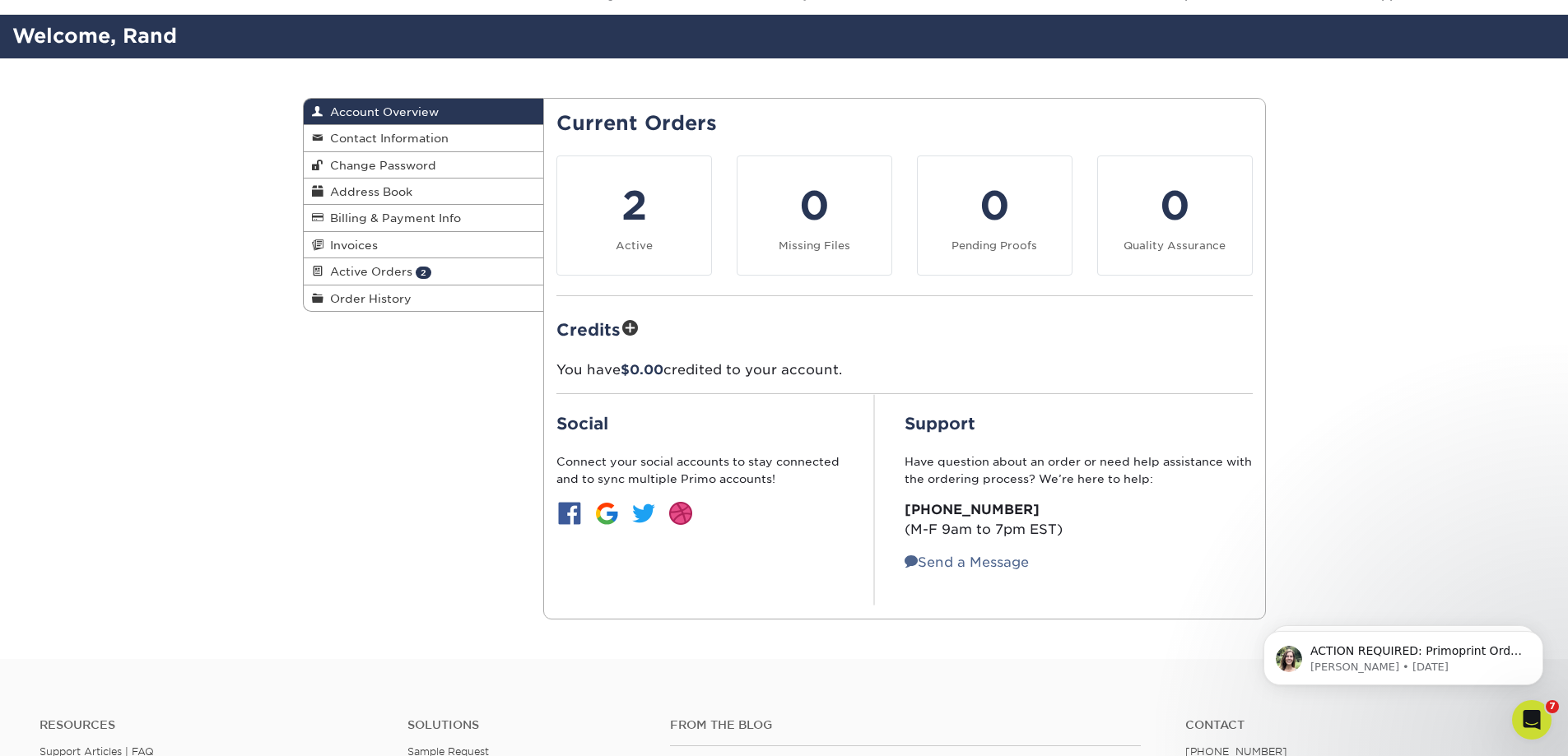
scroll to position [246, 0]
